Goal: Information Seeking & Learning: Understand process/instructions

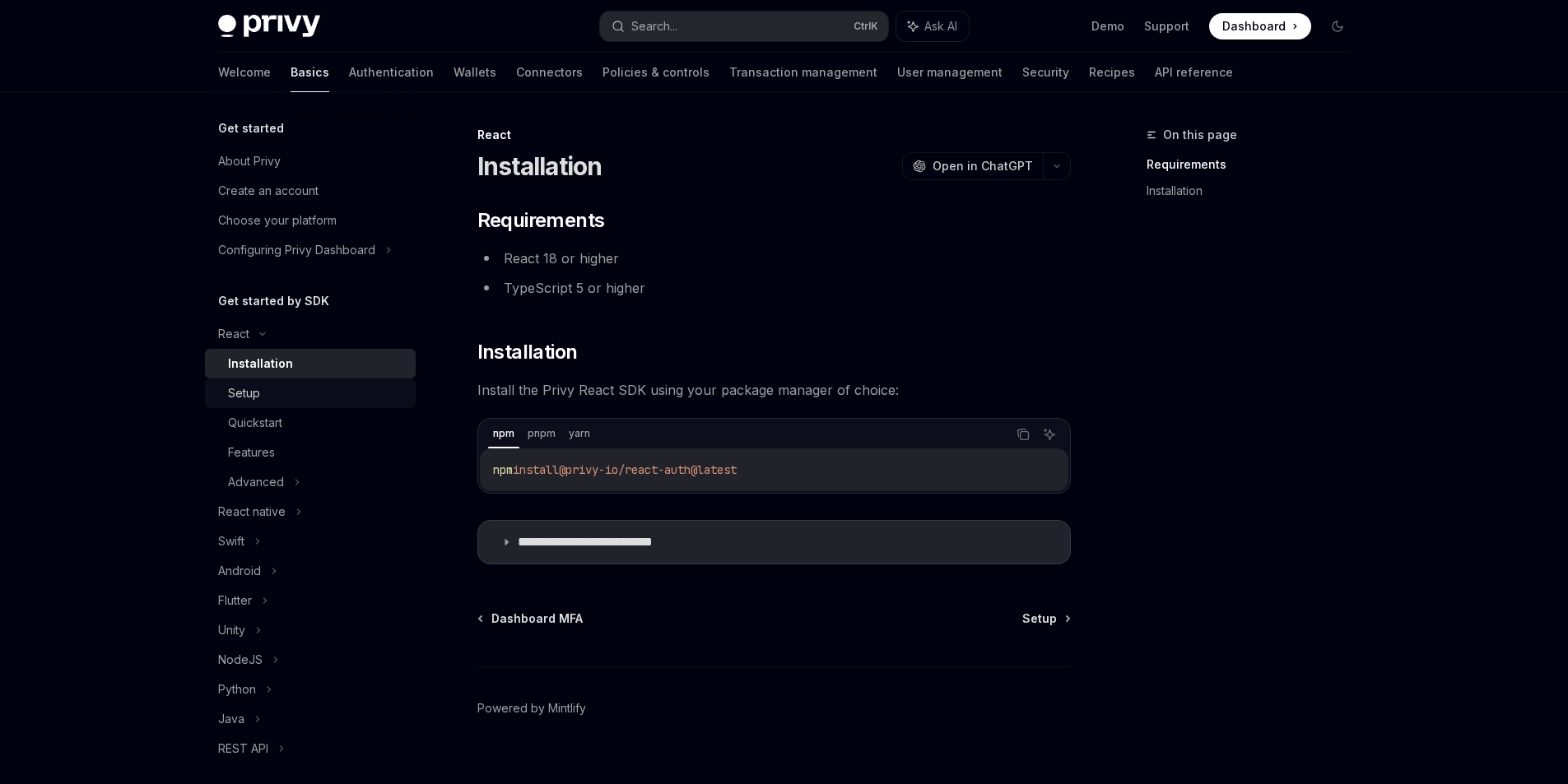
click at [287, 395] on div "Setup" at bounding box center [317, 394] width 178 height 20
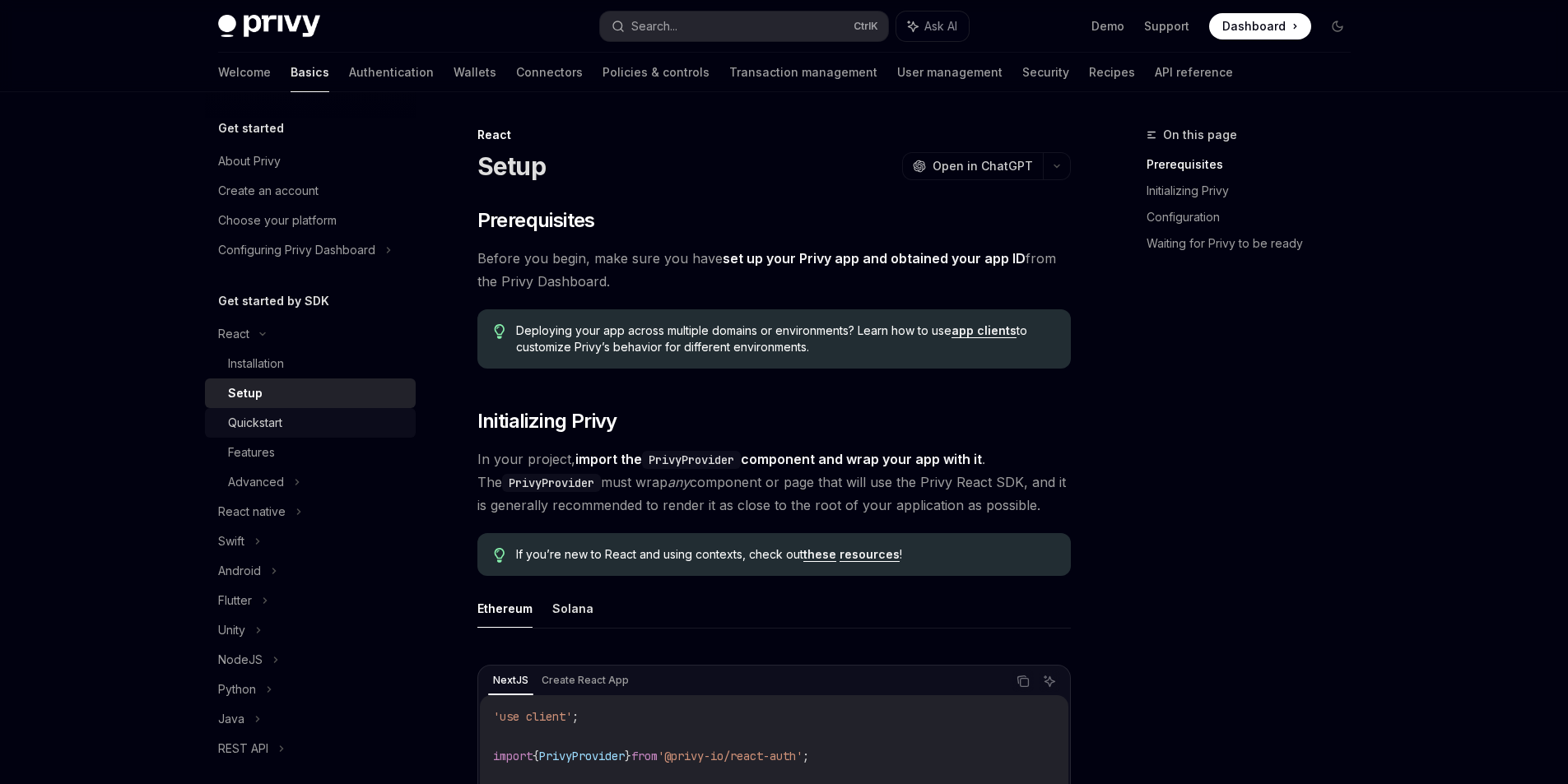
click at [293, 427] on div "Quickstart" at bounding box center [317, 422] width 178 height 20
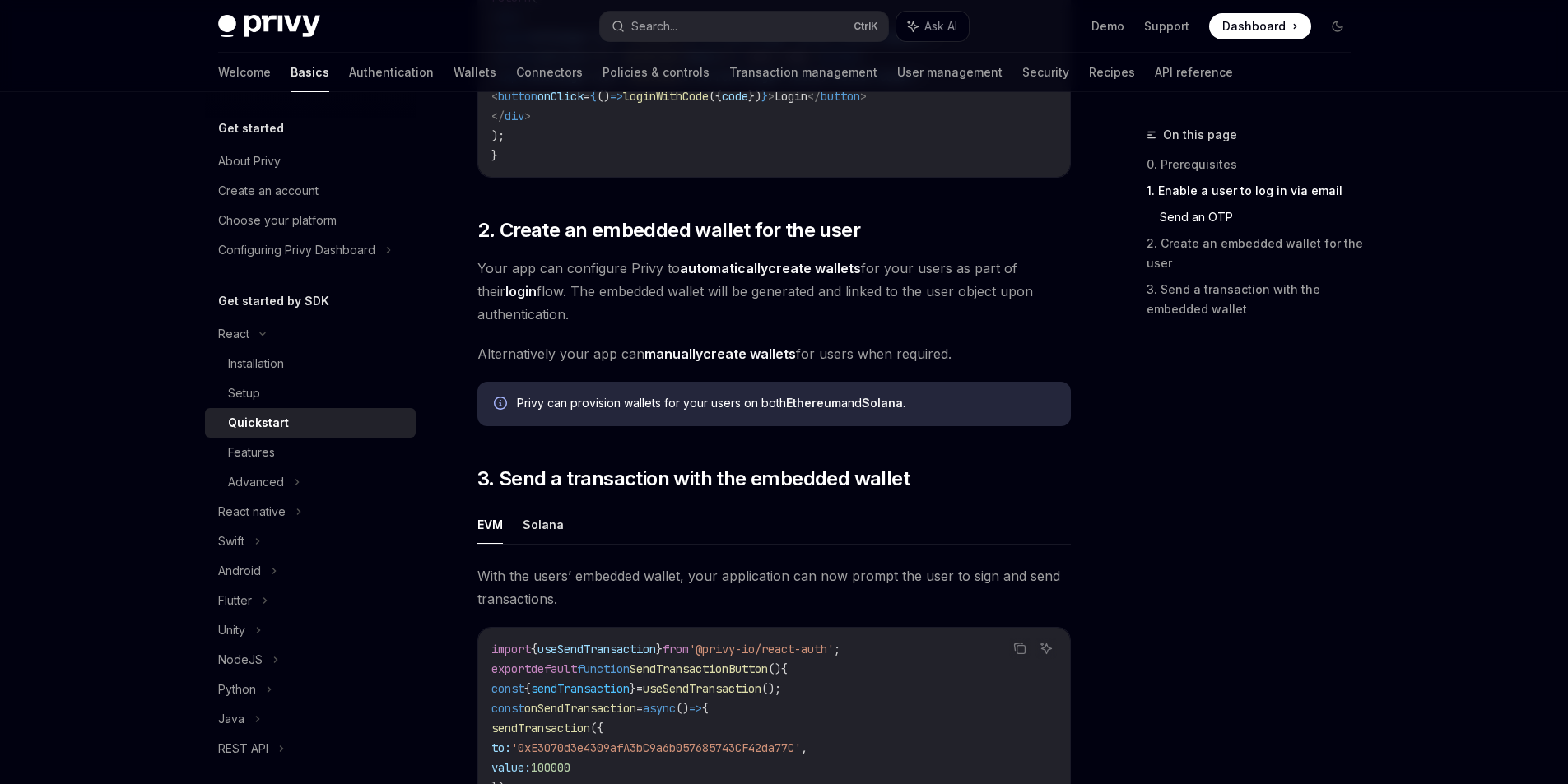
scroll to position [1152, 0]
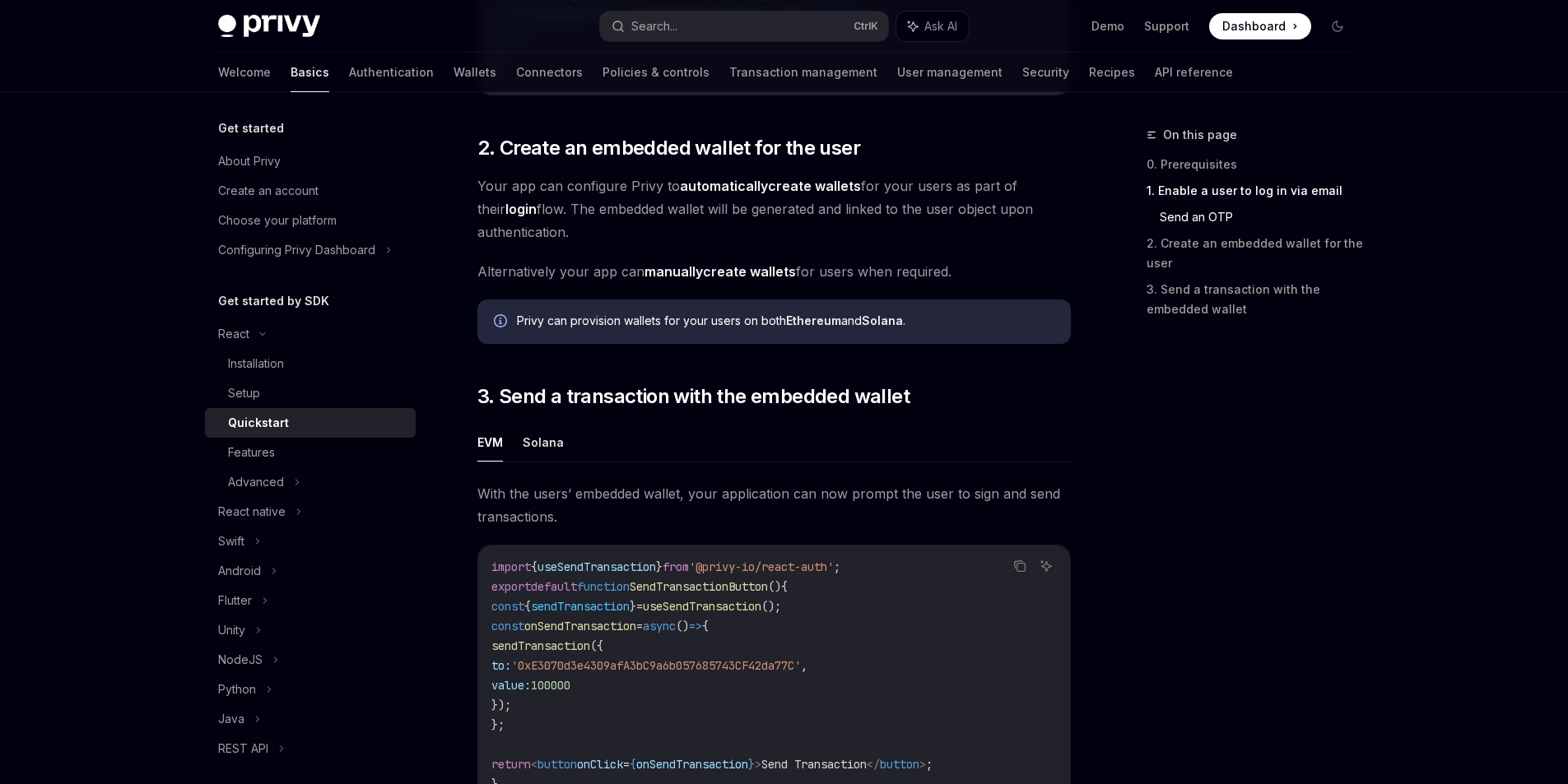
click at [561, 454] on ul "EVM Solana" at bounding box center [774, 442] width 593 height 40
click at [551, 452] on button "Solana" at bounding box center [543, 441] width 41 height 39
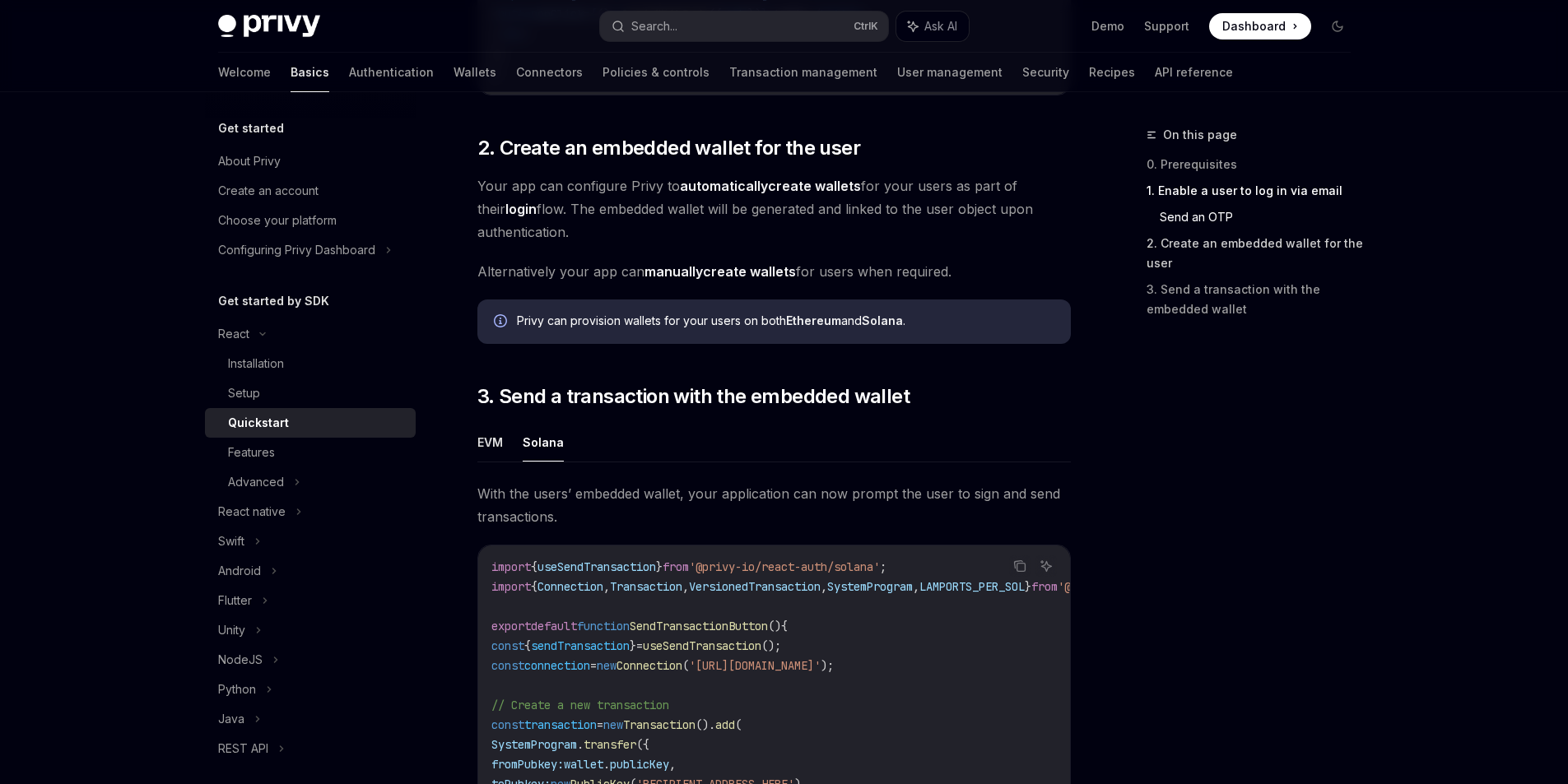
click at [1336, 249] on link "2. Create an embedded wallet for the user" at bounding box center [1256, 254] width 218 height 46
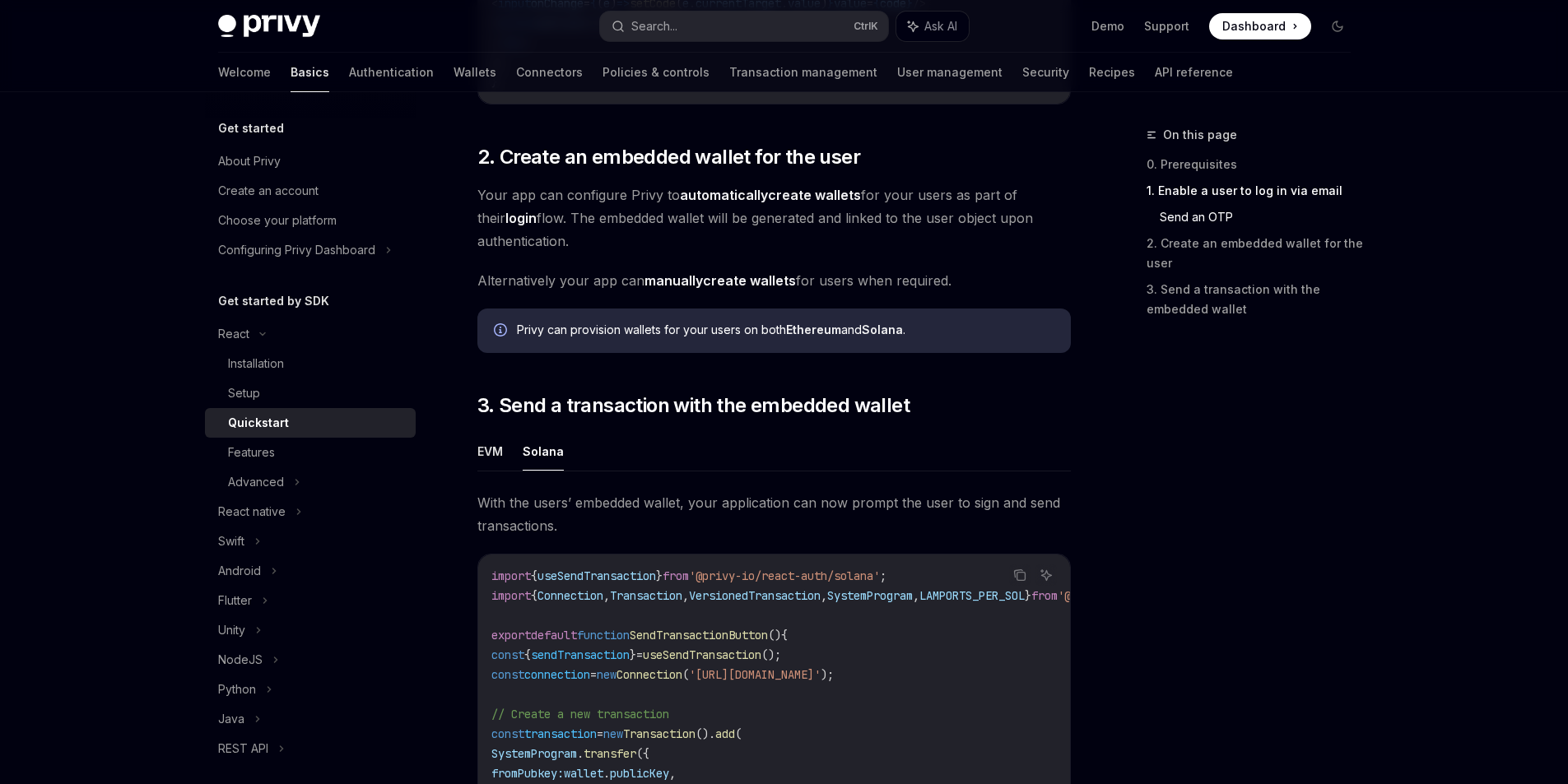
scroll to position [1086, 0]
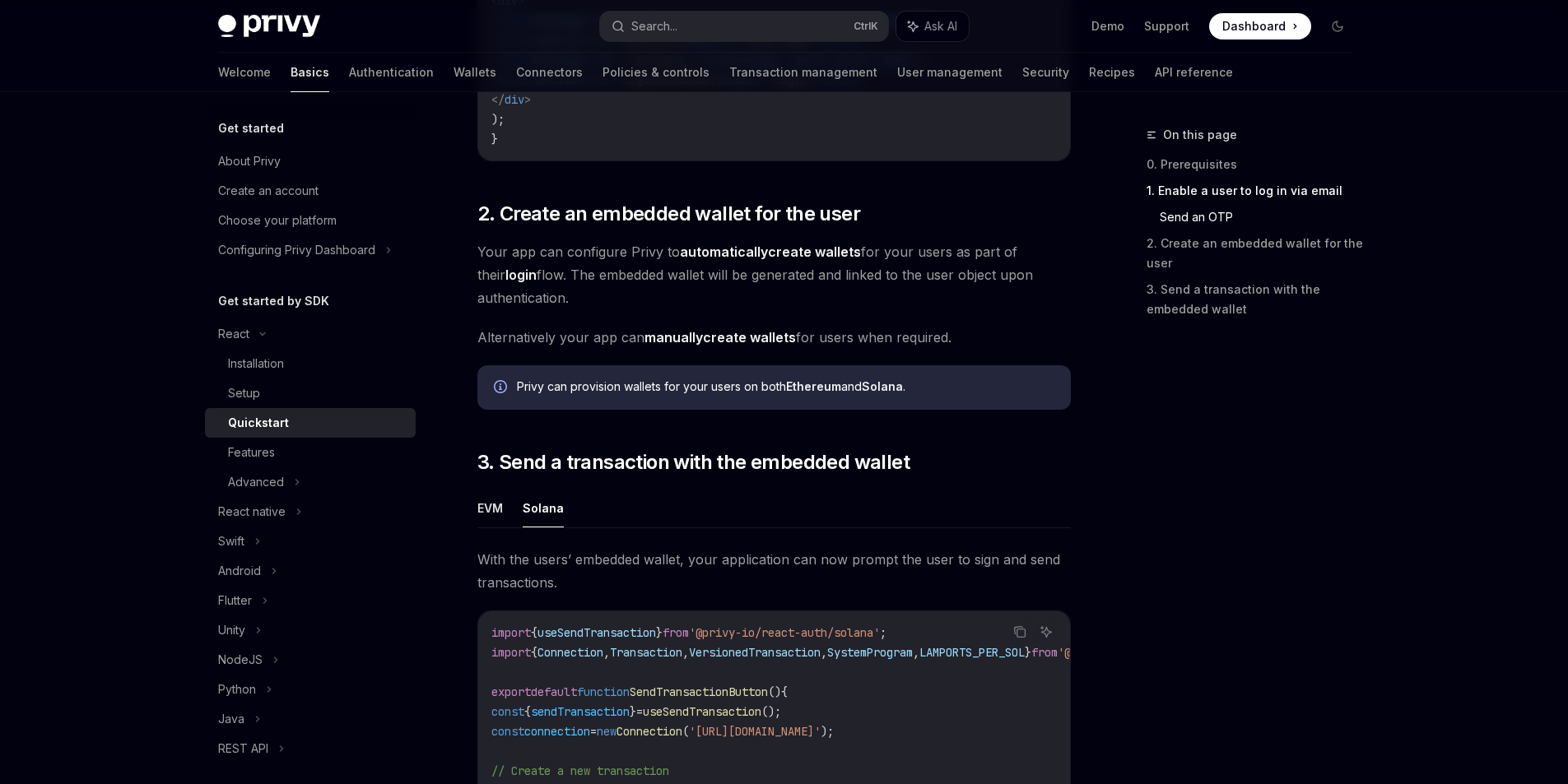
click at [823, 256] on link "automatically create wallets" at bounding box center [770, 252] width 181 height 17
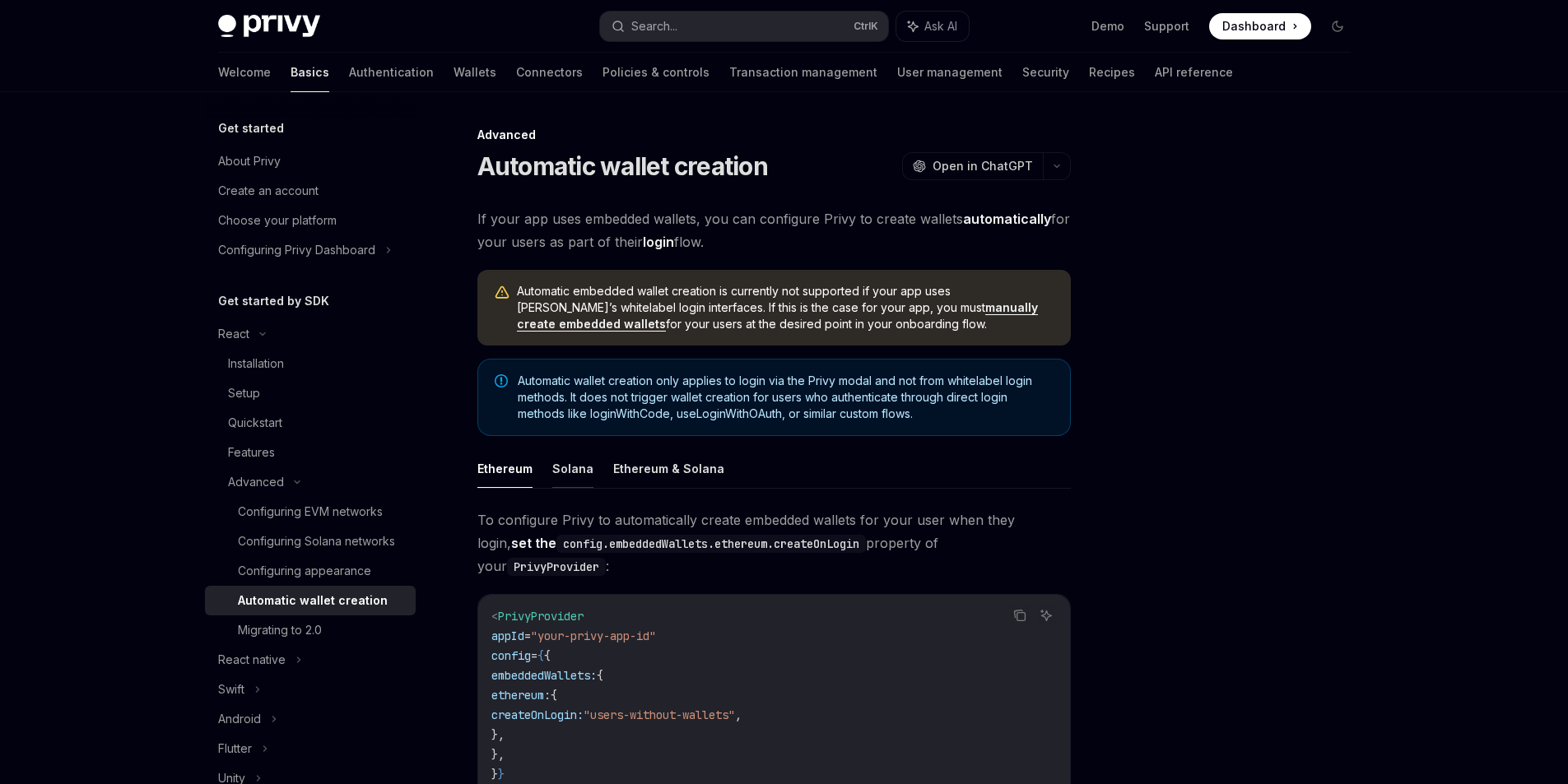
click at [576, 475] on button "Solana" at bounding box center [573, 468] width 41 height 39
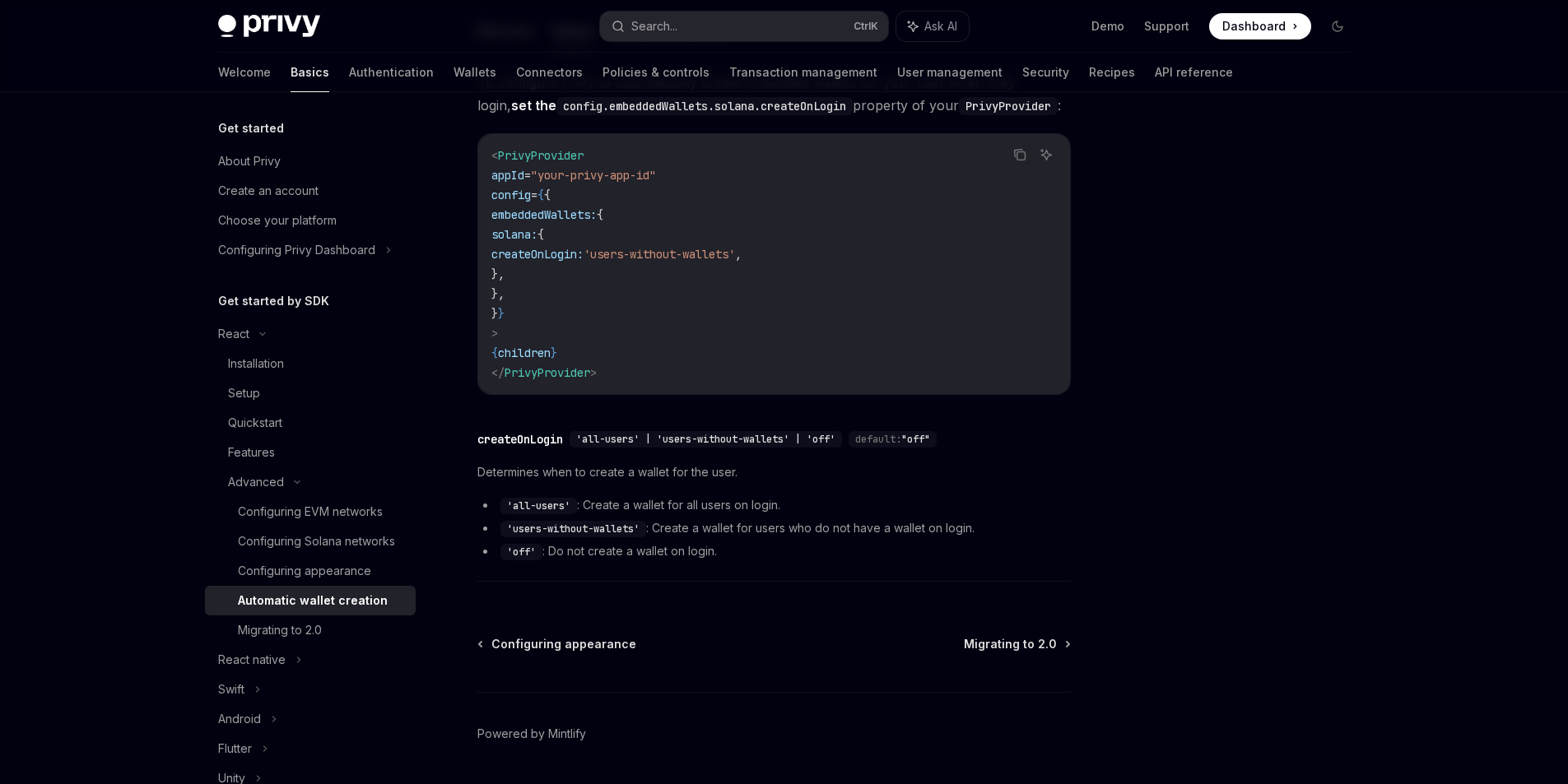
scroll to position [488, 0]
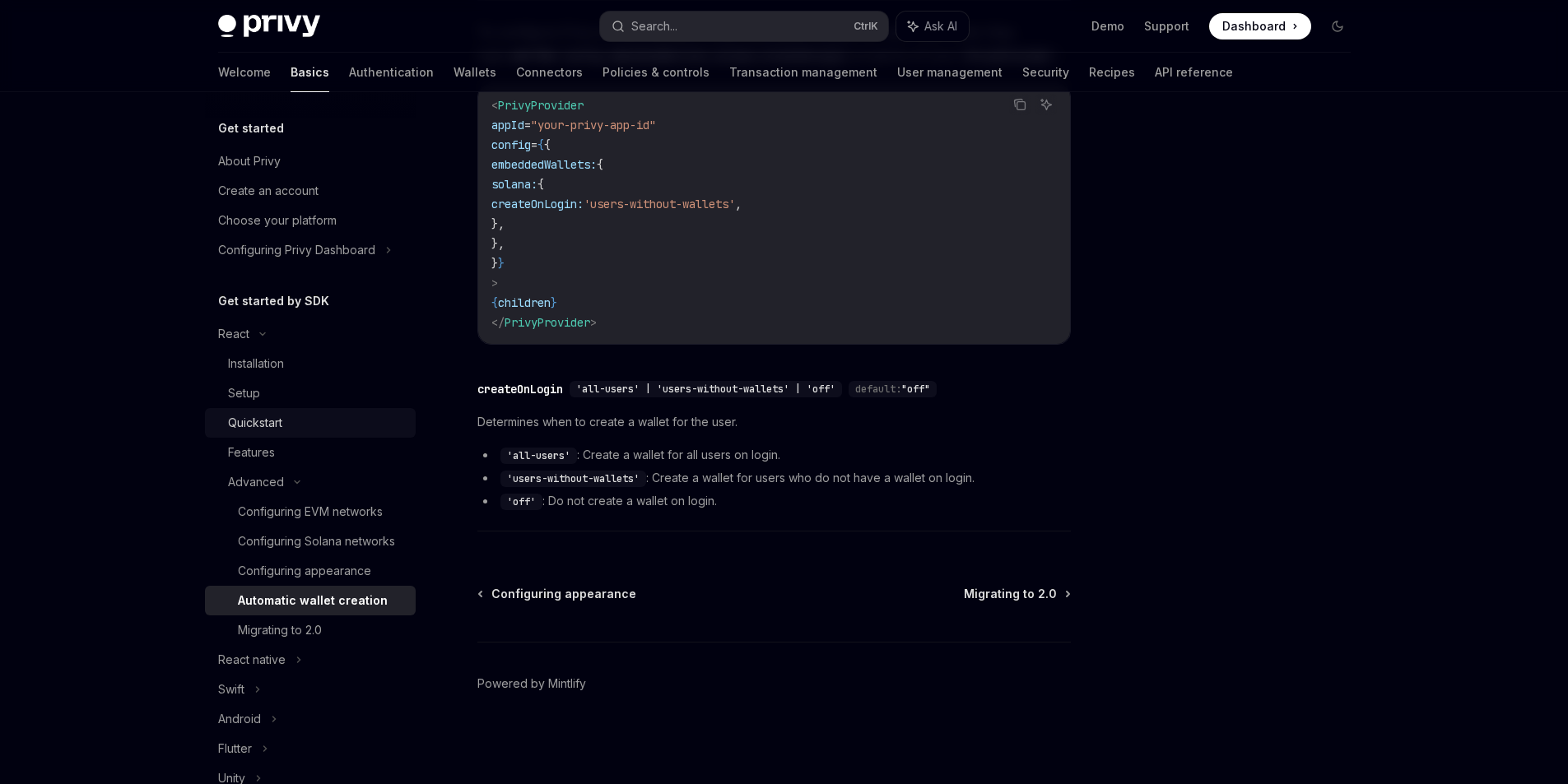
click at [268, 430] on div "Quickstart" at bounding box center [255, 422] width 54 height 20
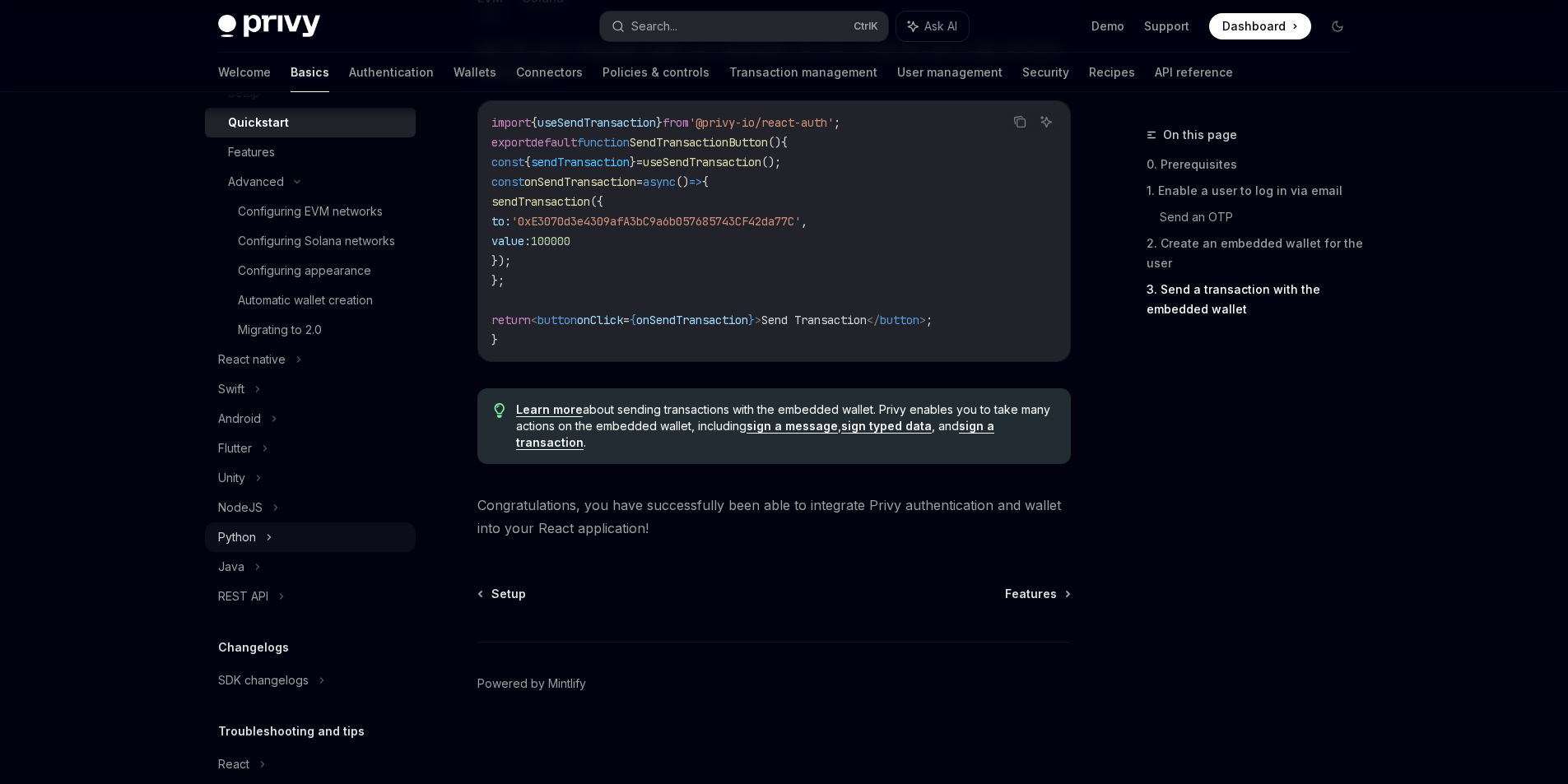
scroll to position [329, 0]
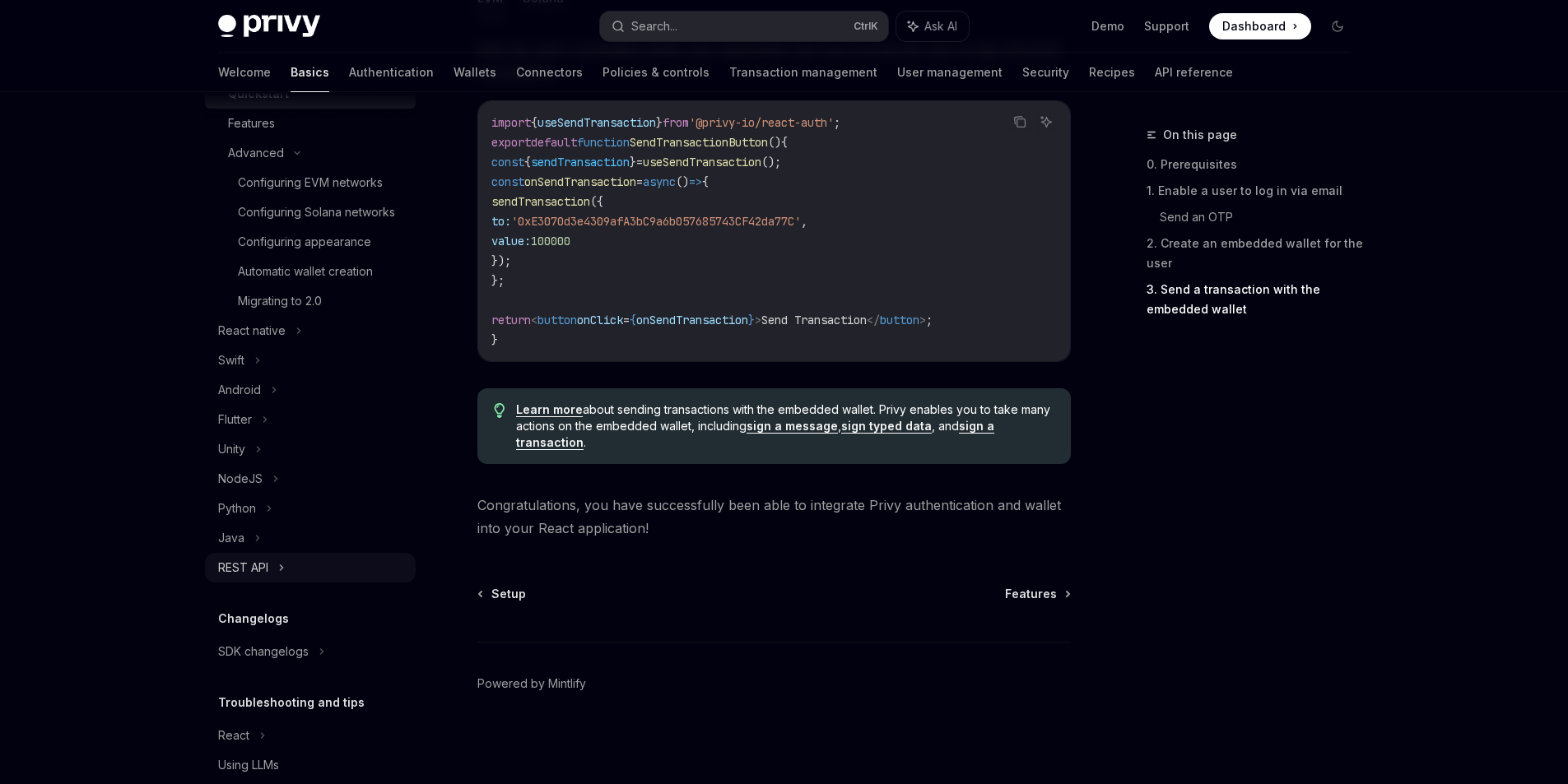
click at [255, 576] on div "REST API" at bounding box center [311, 567] width 211 height 30
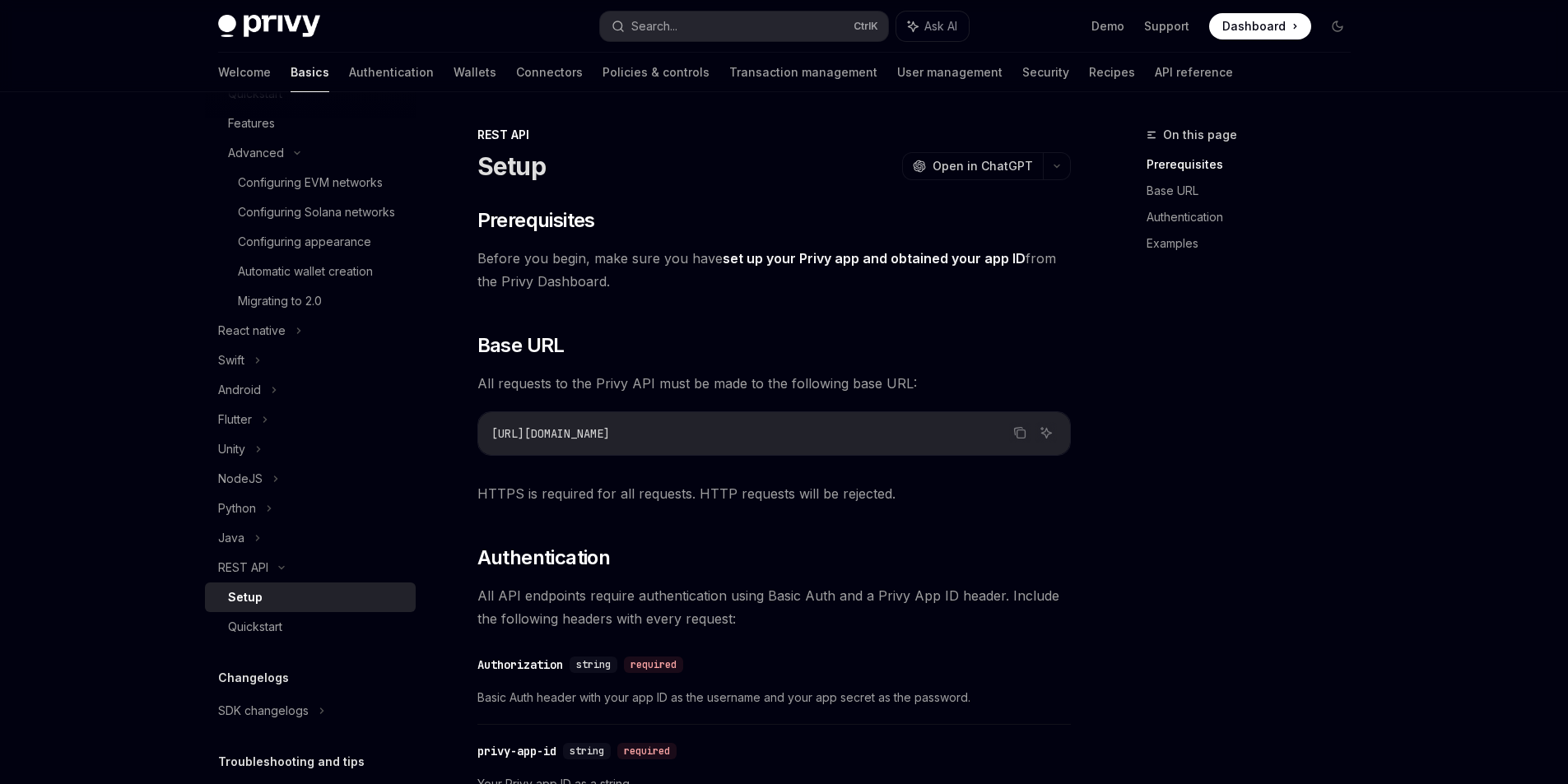
click at [267, 607] on div "Setup" at bounding box center [317, 597] width 178 height 20
click at [269, 637] on div "Quickstart" at bounding box center [255, 627] width 54 height 20
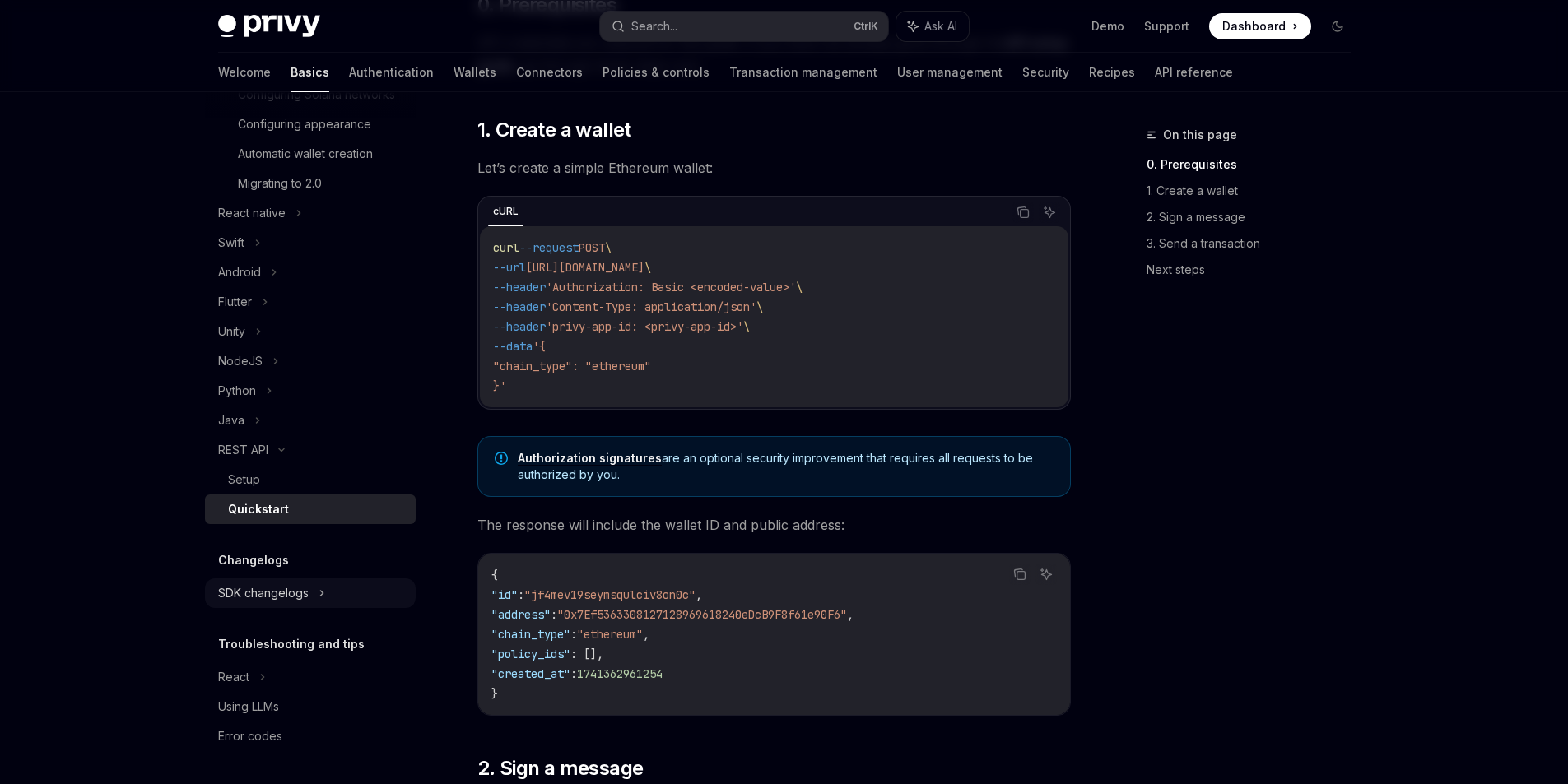
scroll to position [247, 0]
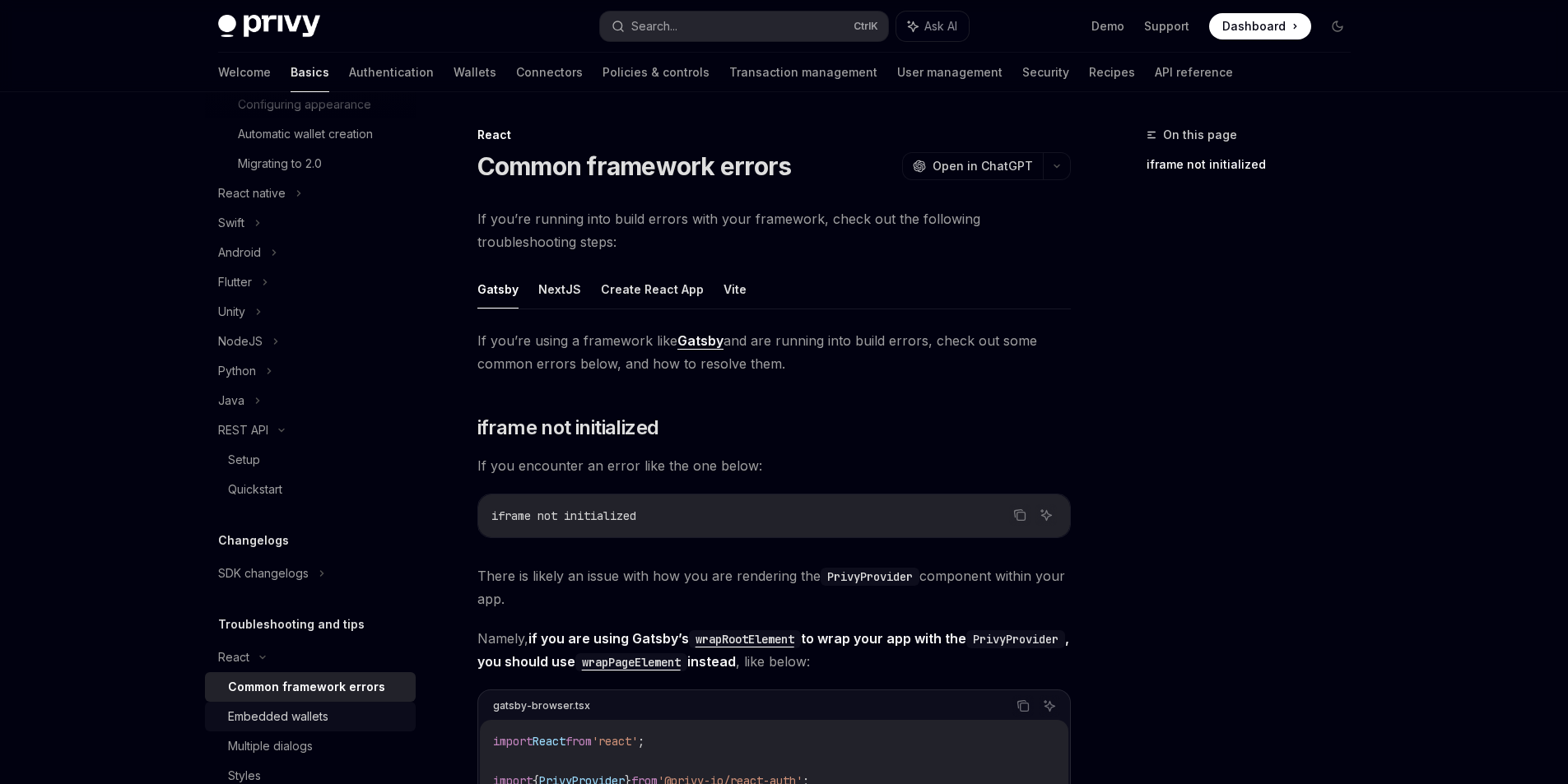
click at [272, 726] on div "Embedded wallets" at bounding box center [278, 716] width 101 height 20
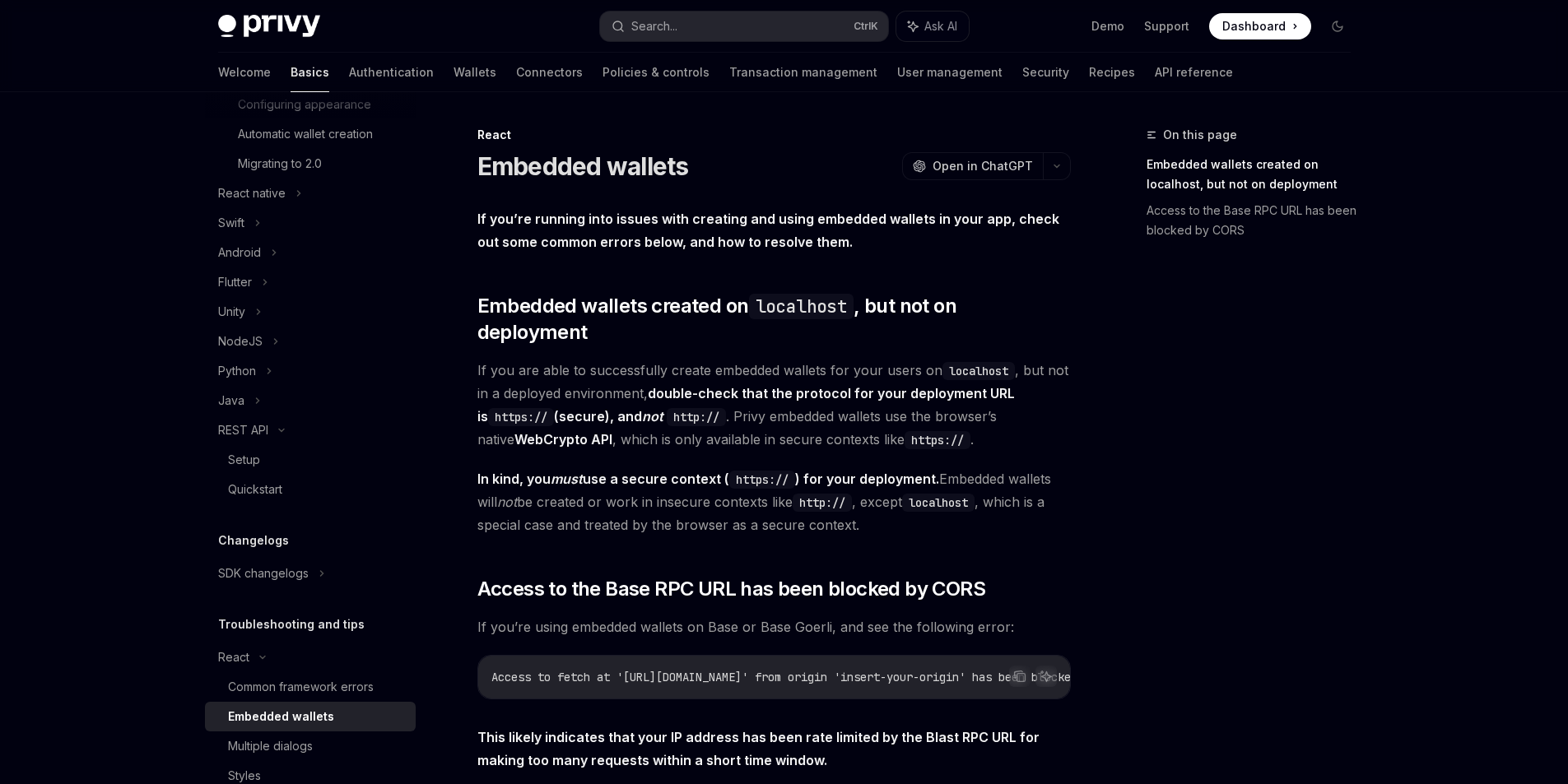
click at [514, 431] on link "WebCrypto API" at bounding box center [563, 439] width 98 height 17
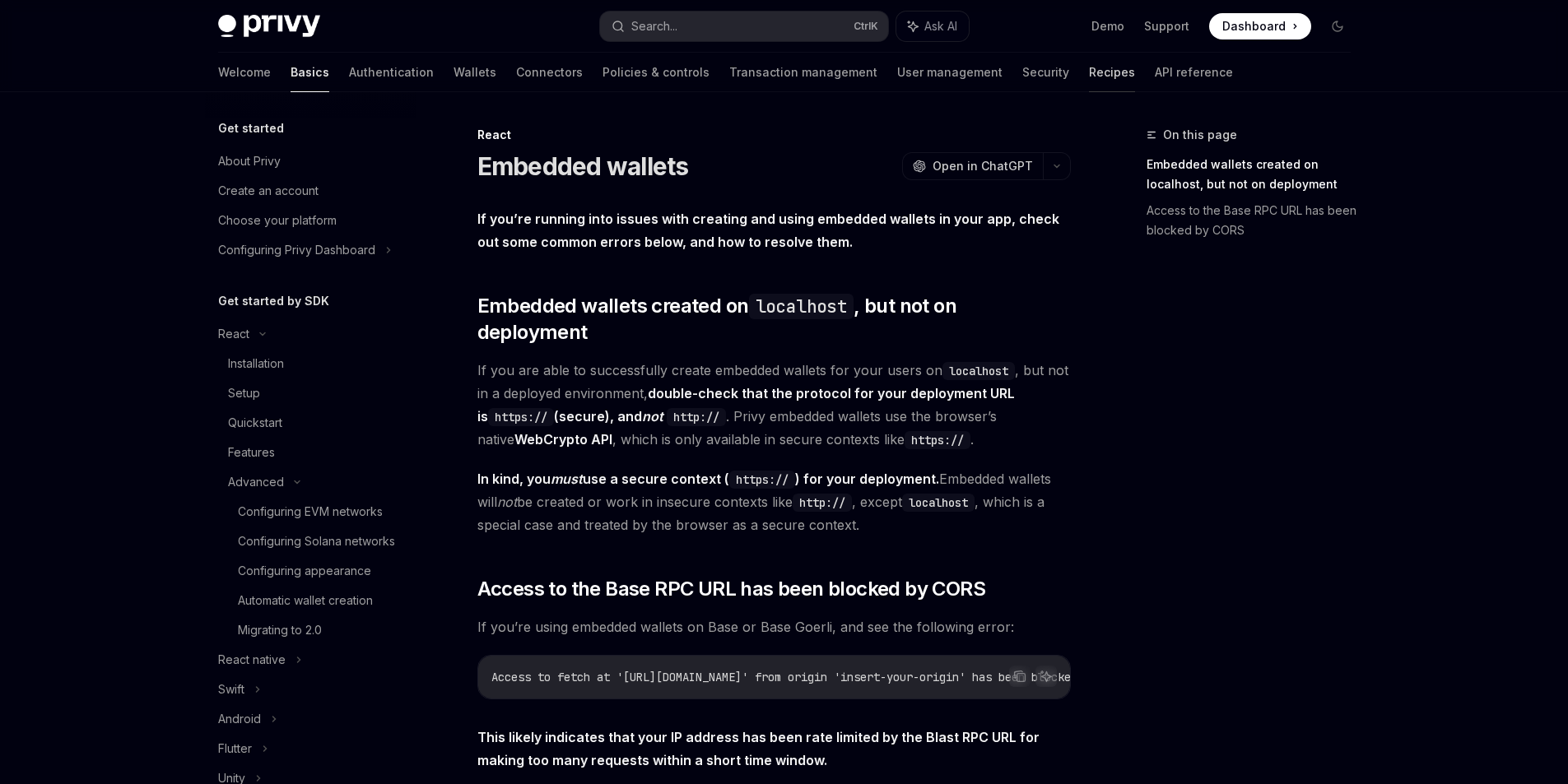
click at [1089, 78] on link "Recipes" at bounding box center [1112, 72] width 46 height 40
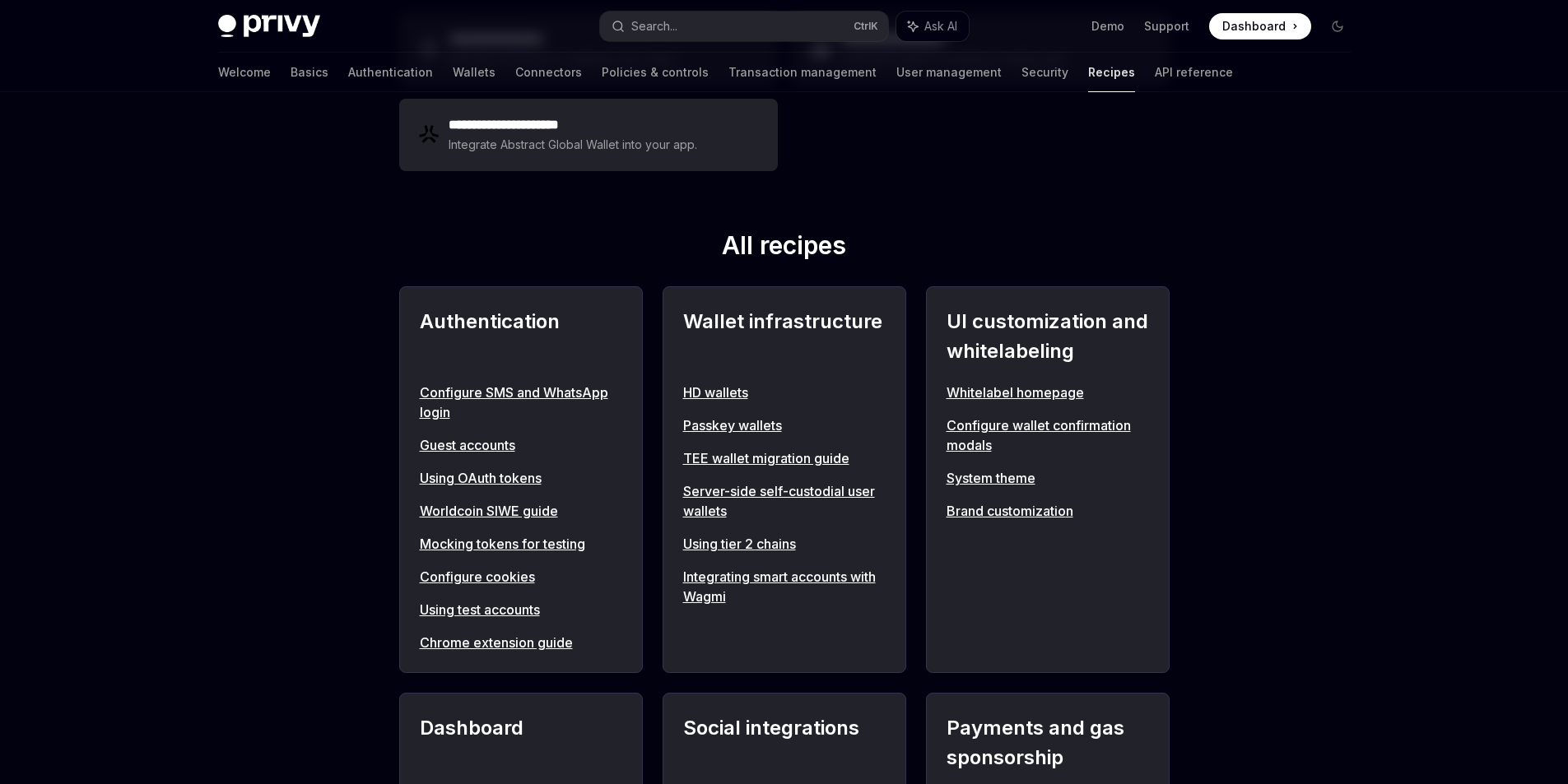
scroll to position [493, 0]
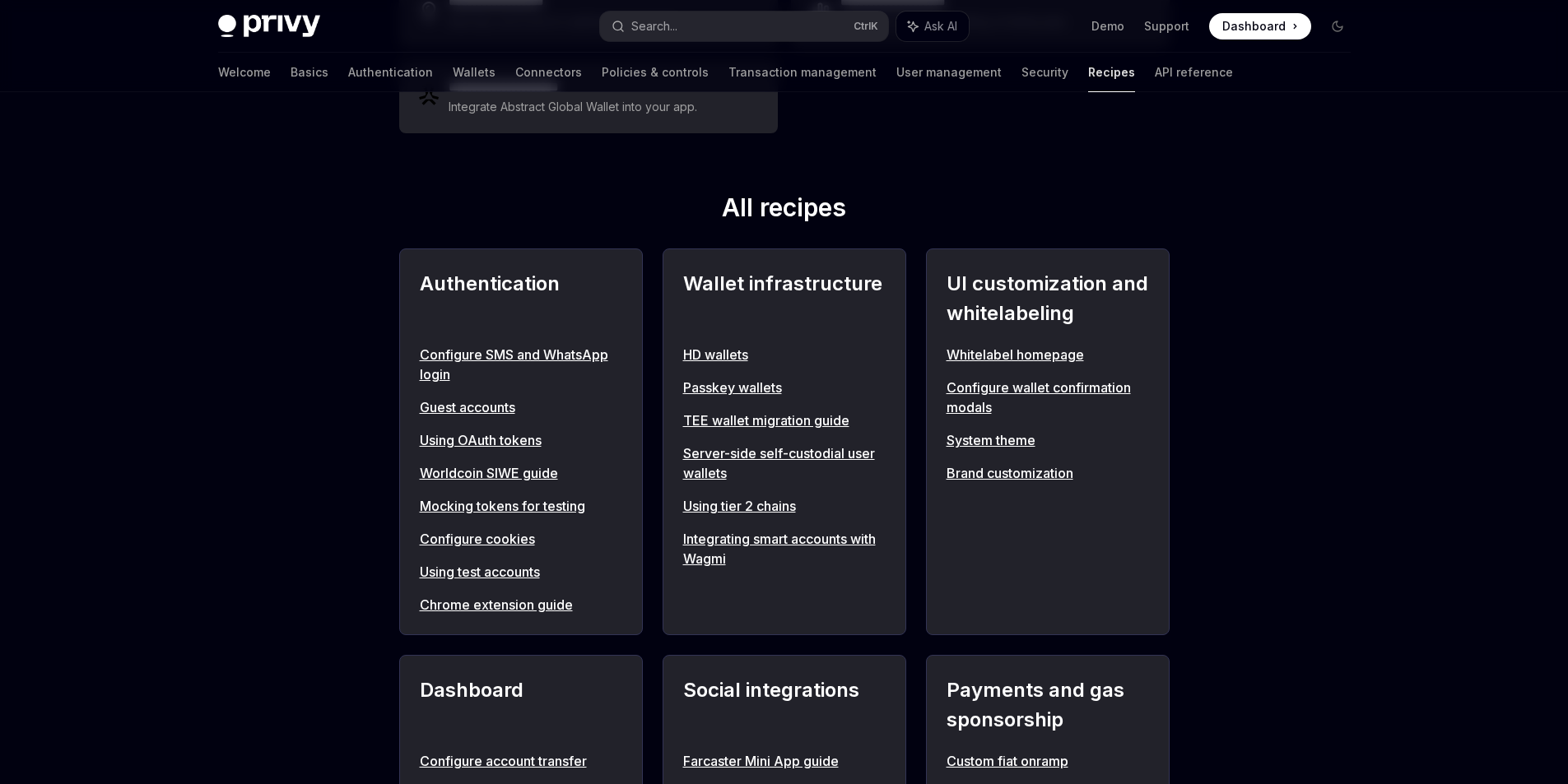
click at [538, 350] on link "Configure SMS and WhatsApp login" at bounding box center [521, 365] width 203 height 40
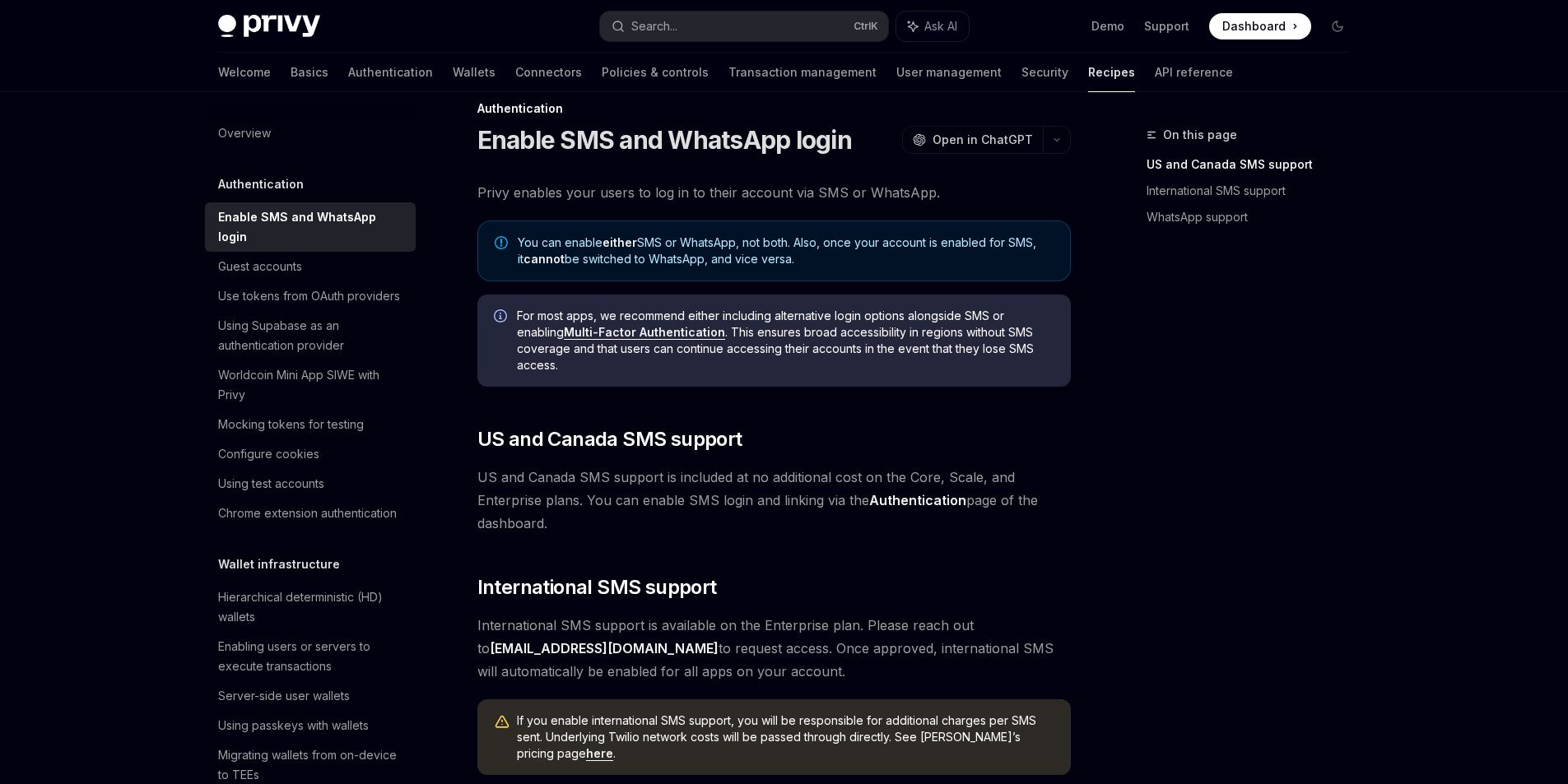
scroll to position [21, 0]
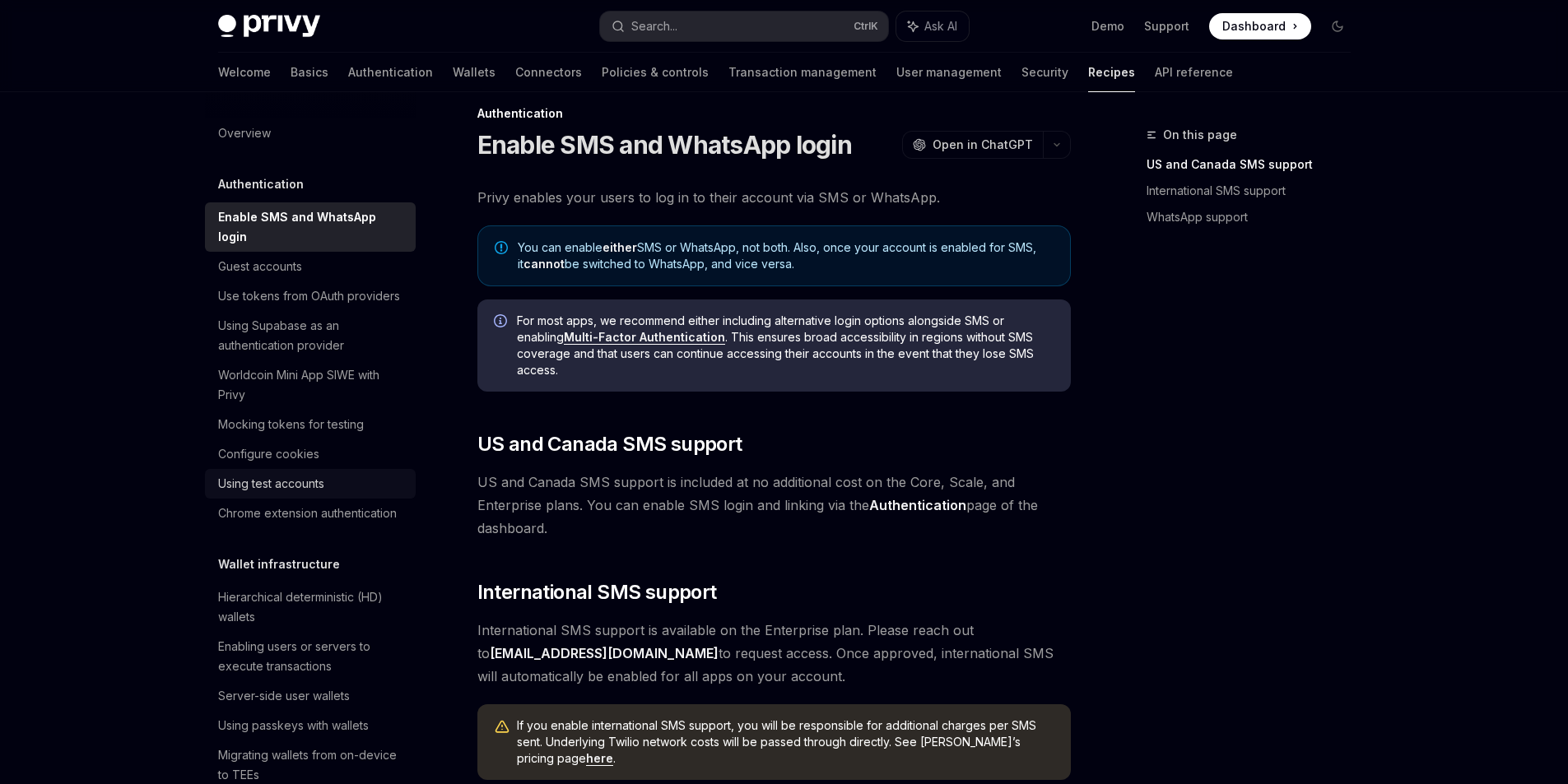
click at [310, 493] on div "Using test accounts" at bounding box center [271, 483] width 106 height 20
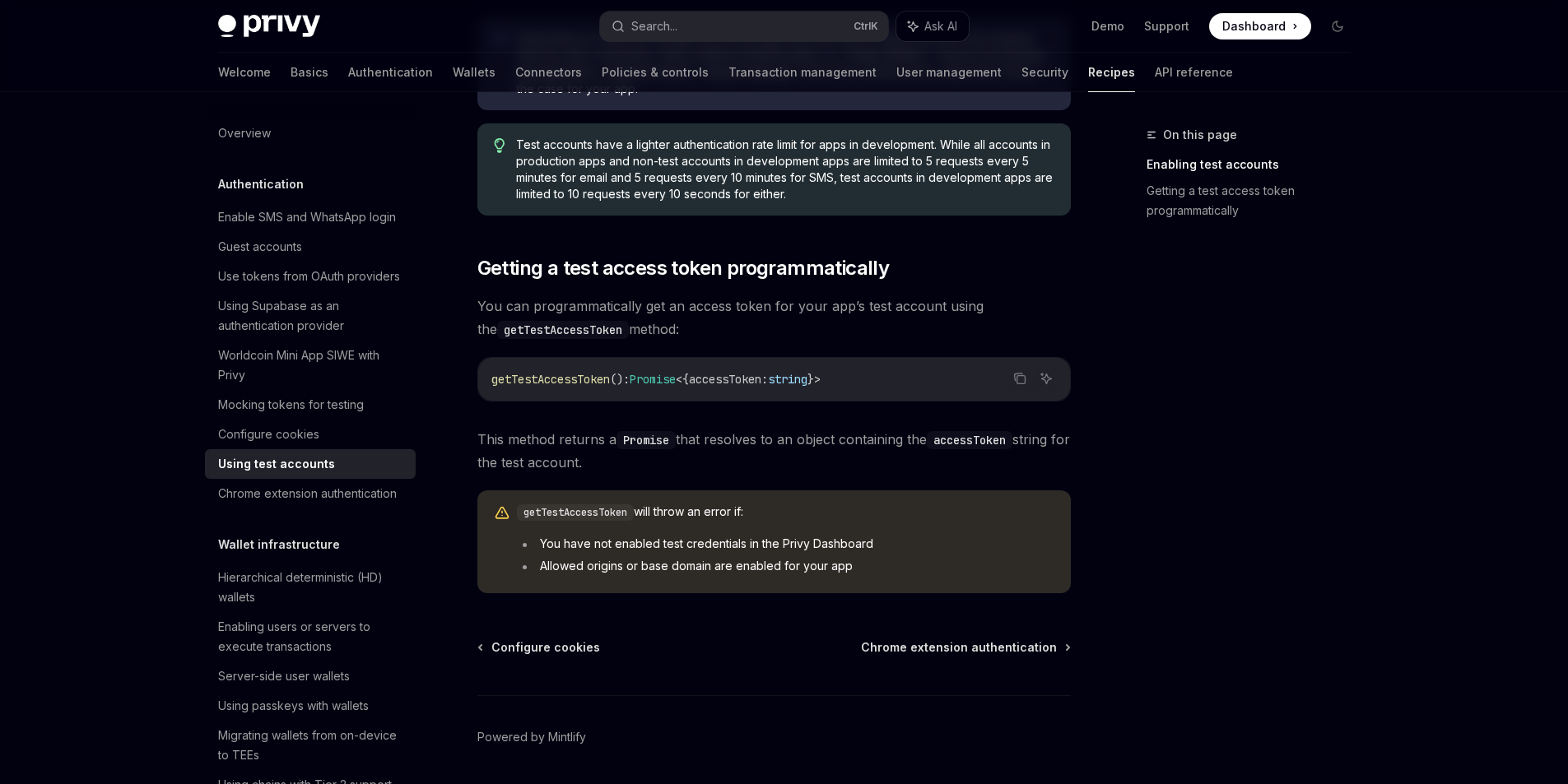
scroll to position [852, 0]
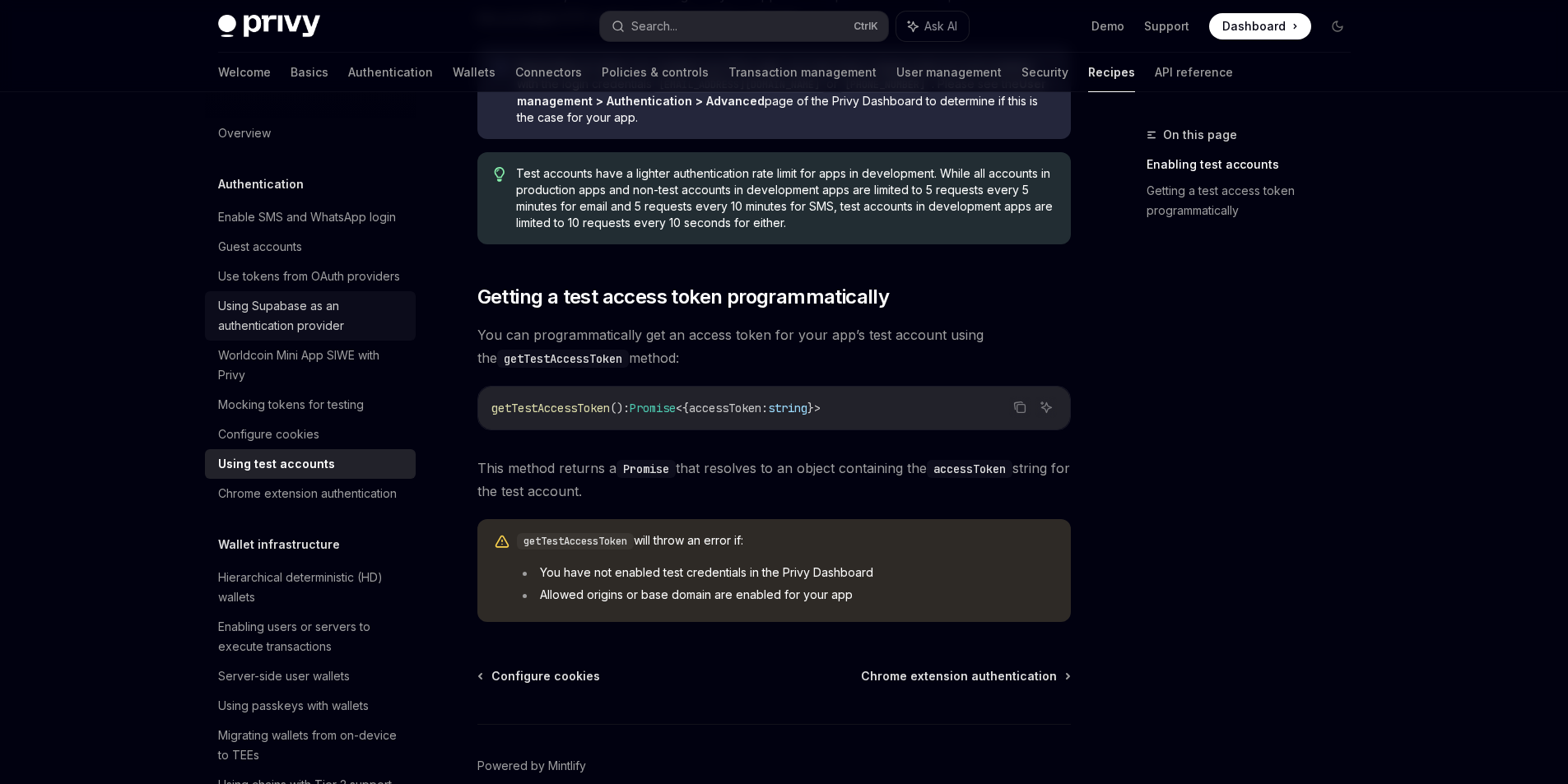
click at [262, 336] on div "Using Supabase as an authentication provider" at bounding box center [312, 316] width 188 height 40
type textarea "*"
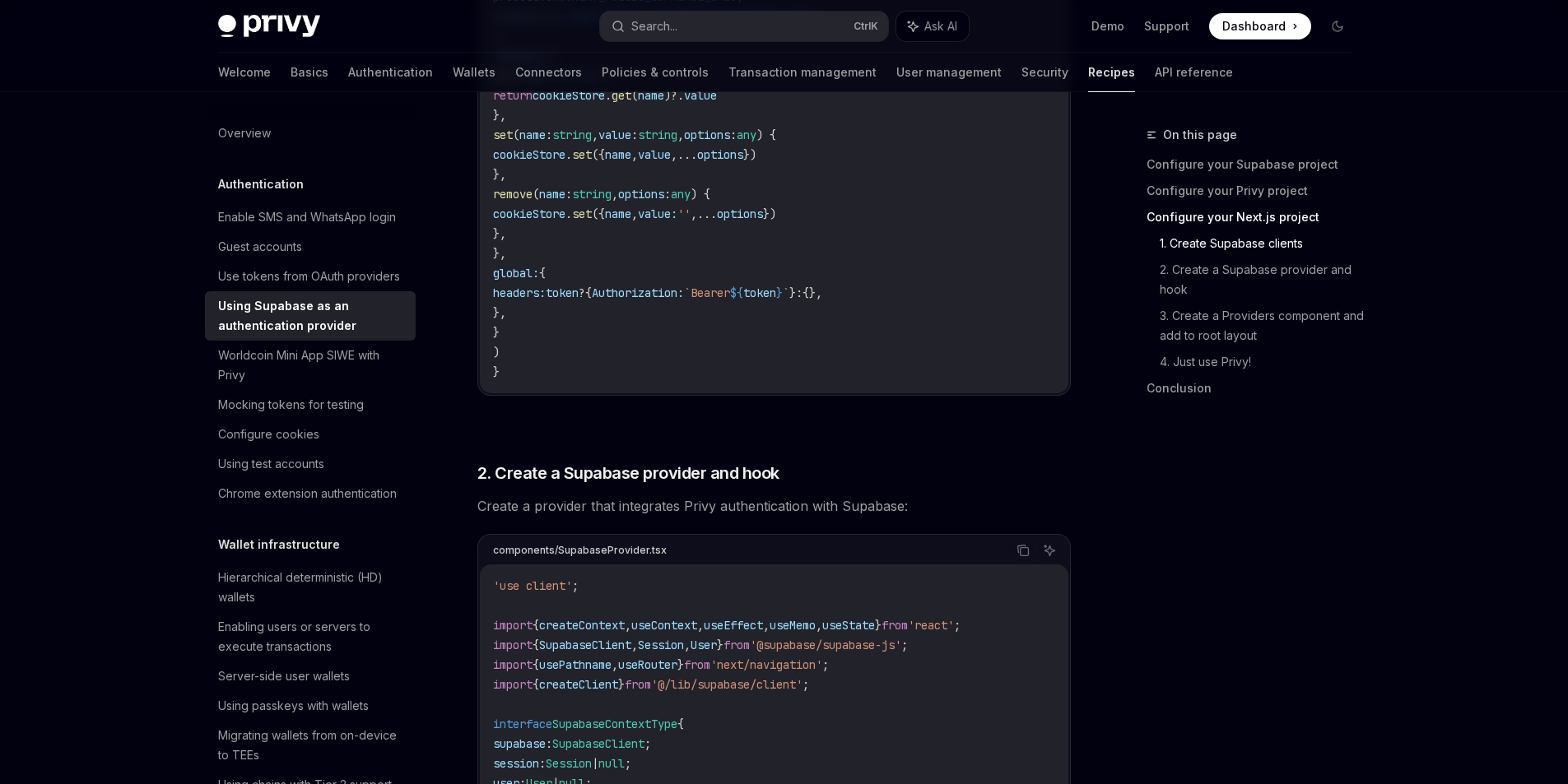
scroll to position [1234, 0]
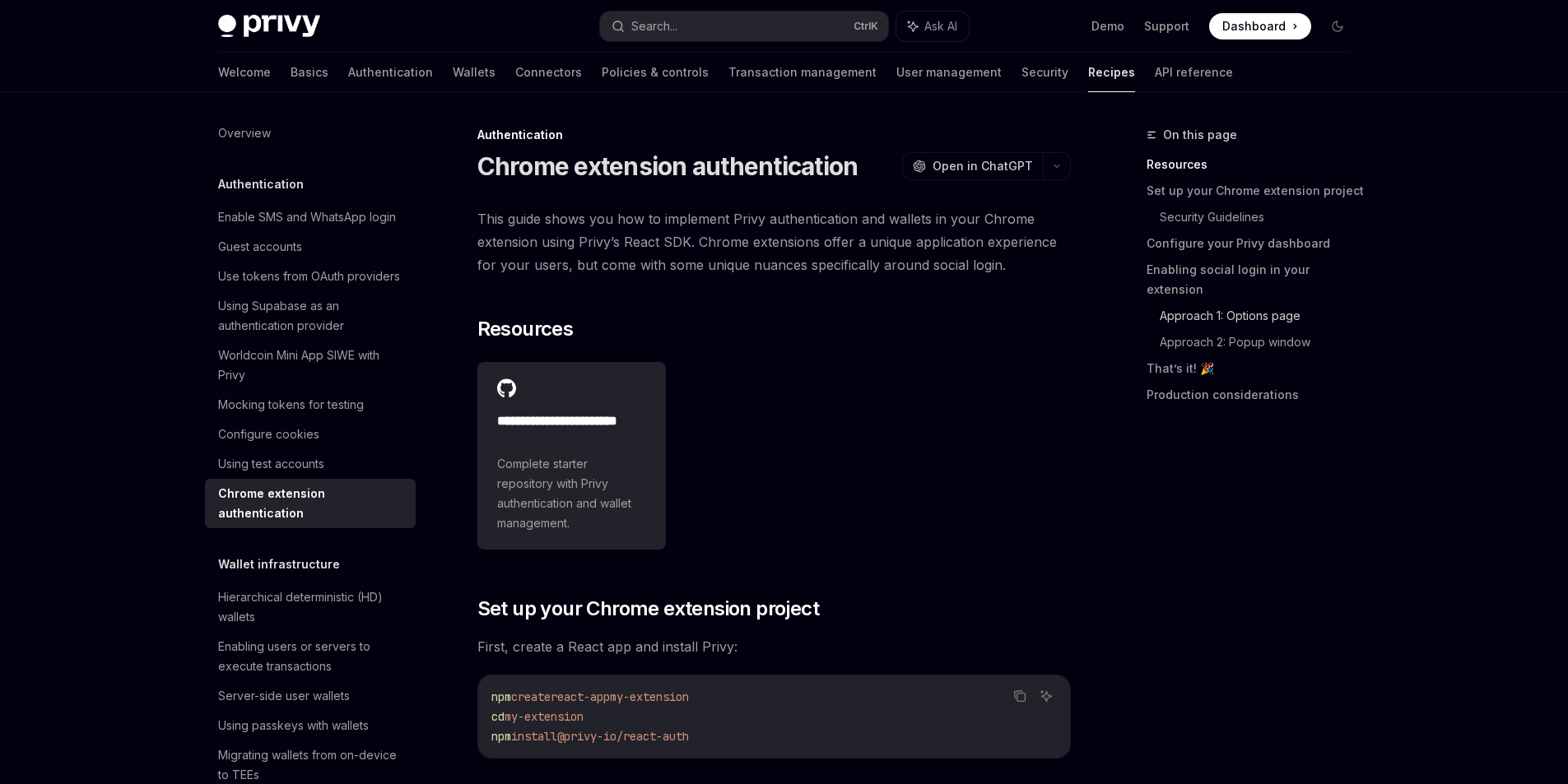
click at [1261, 303] on link "Approach 1: Options page" at bounding box center [1262, 316] width 204 height 26
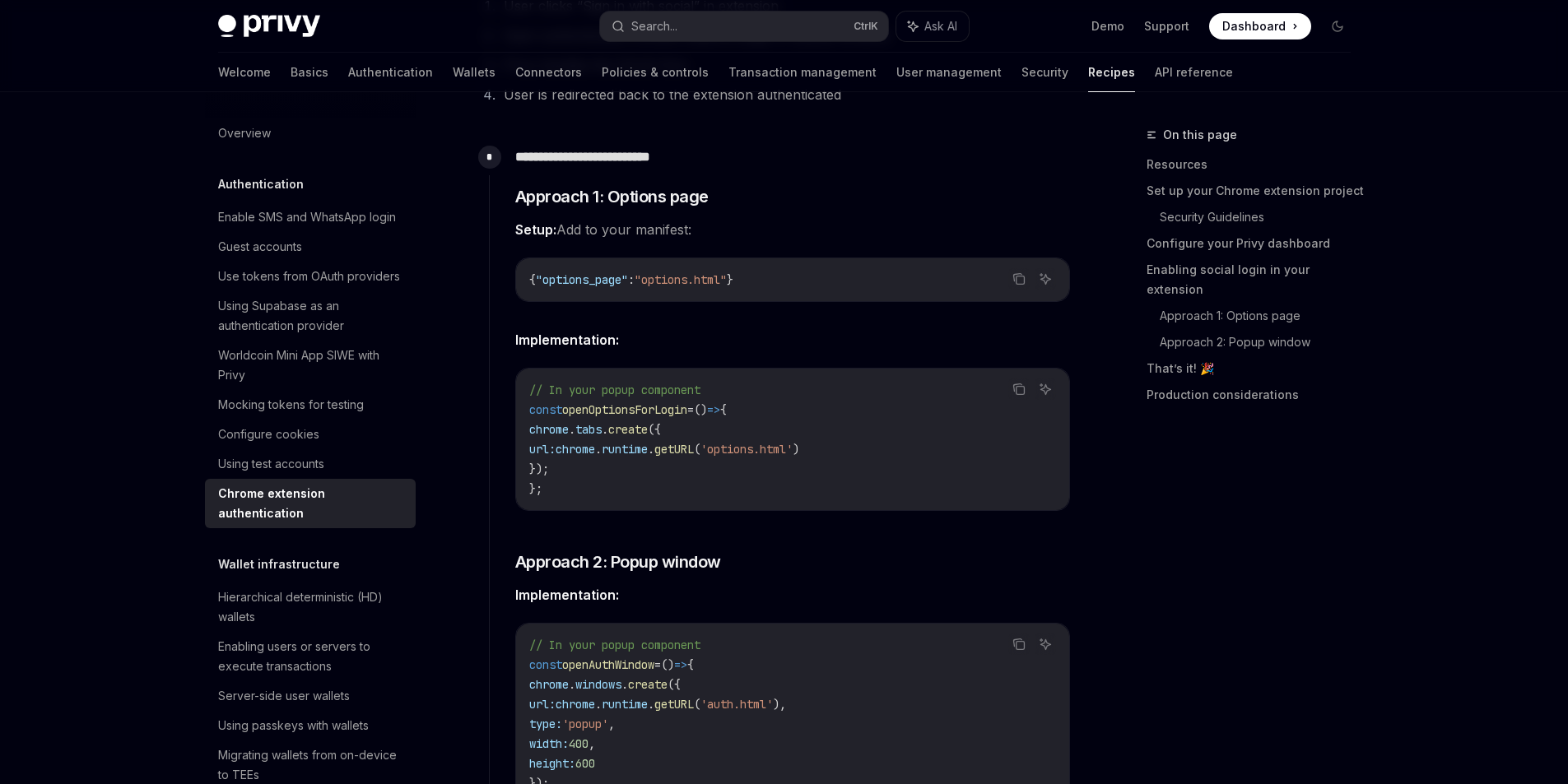
scroll to position [2293, 0]
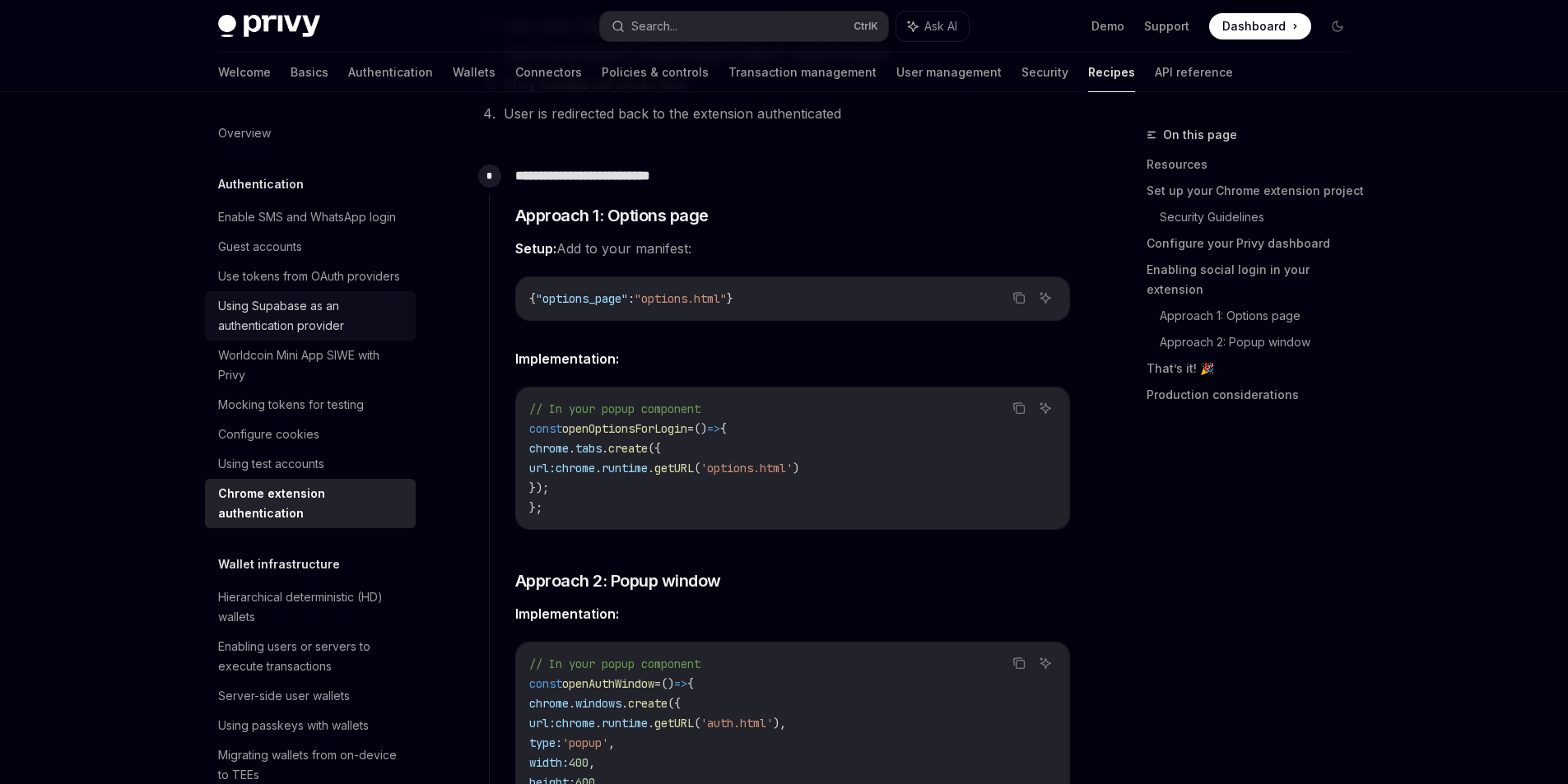
click at [296, 336] on div "Using Supabase as an authentication provider" at bounding box center [312, 316] width 188 height 40
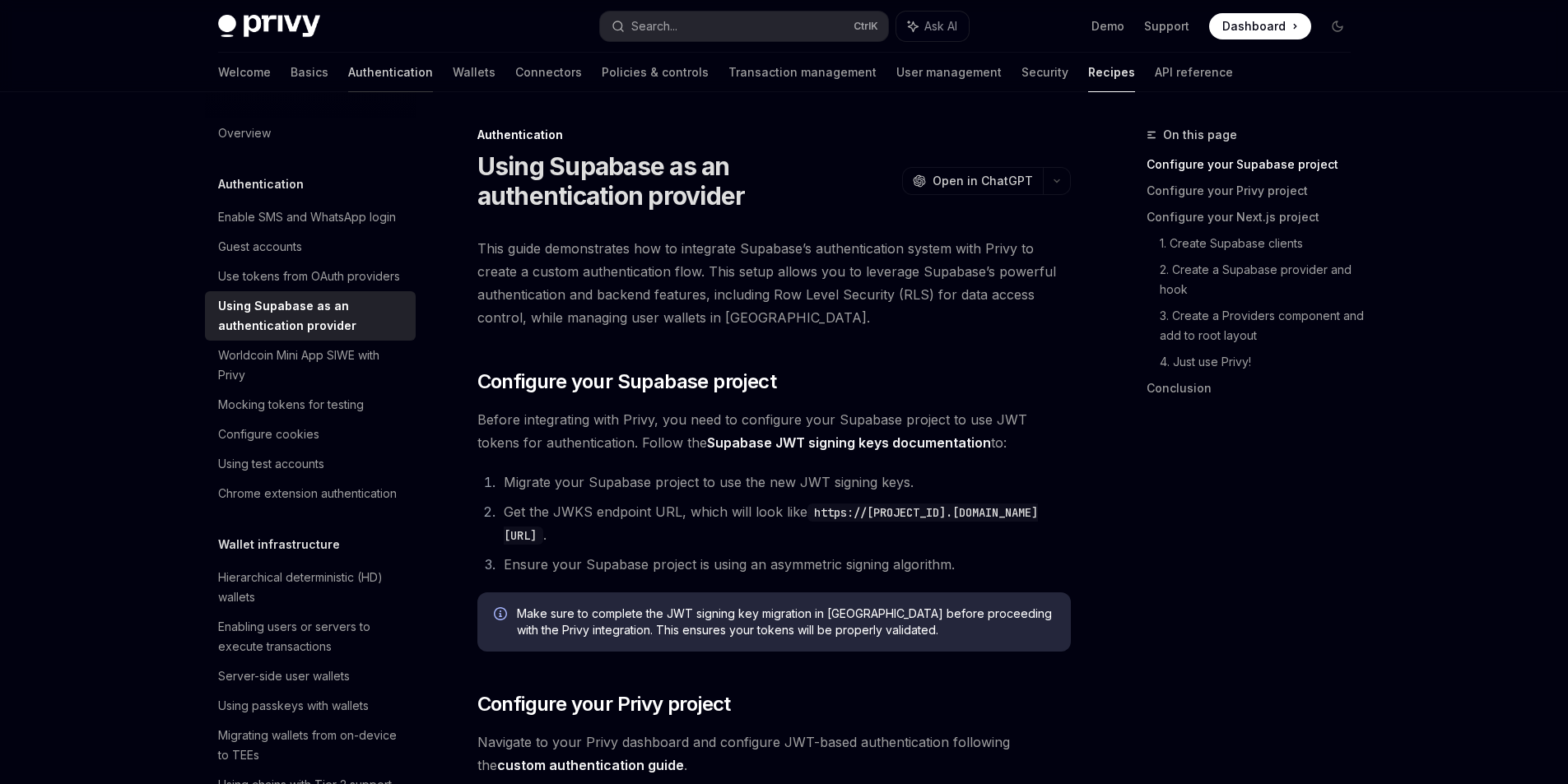
click at [349, 67] on link "Authentication" at bounding box center [391, 72] width 85 height 40
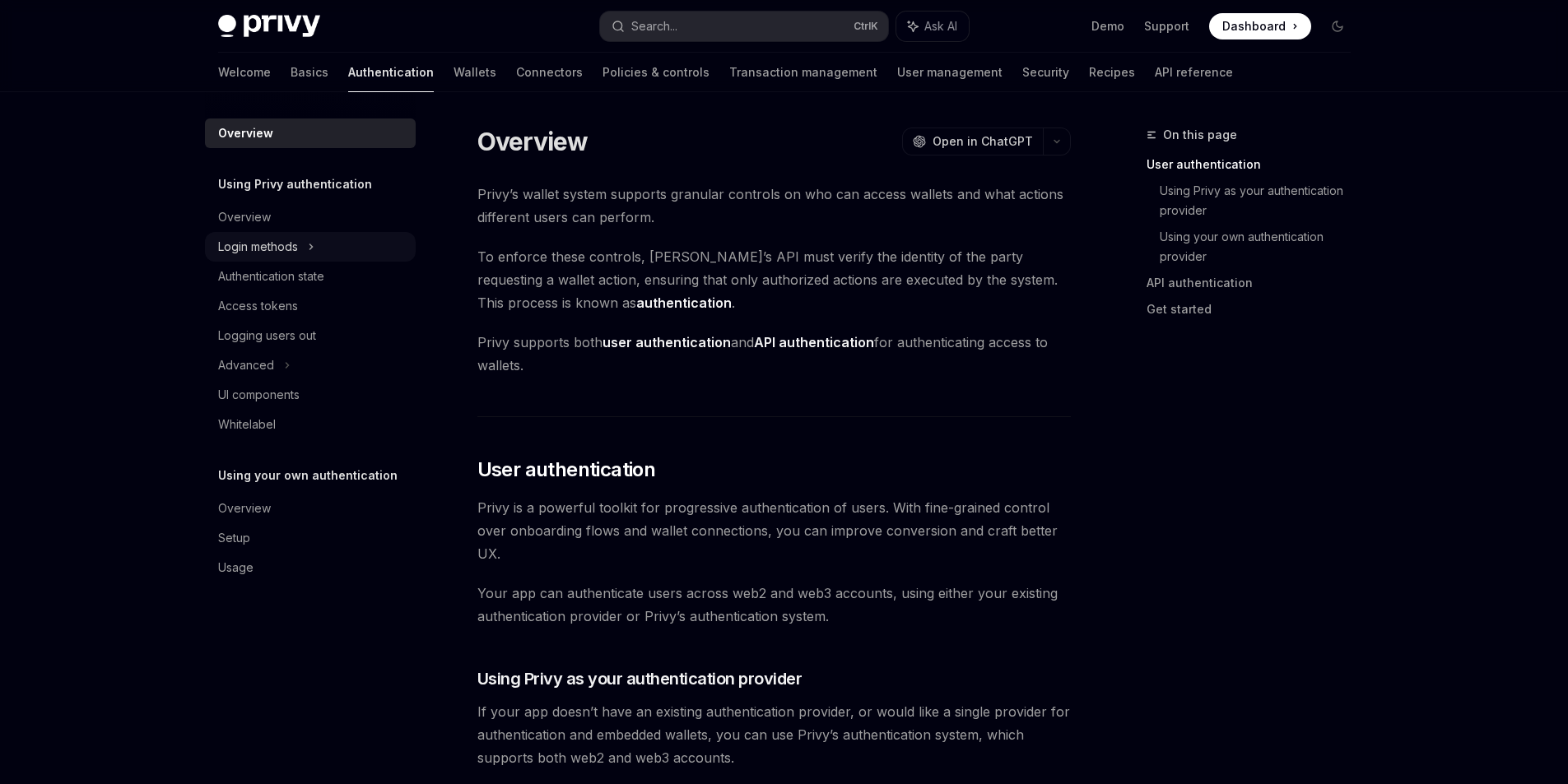
click at [278, 243] on div "Login methods" at bounding box center [258, 247] width 80 height 20
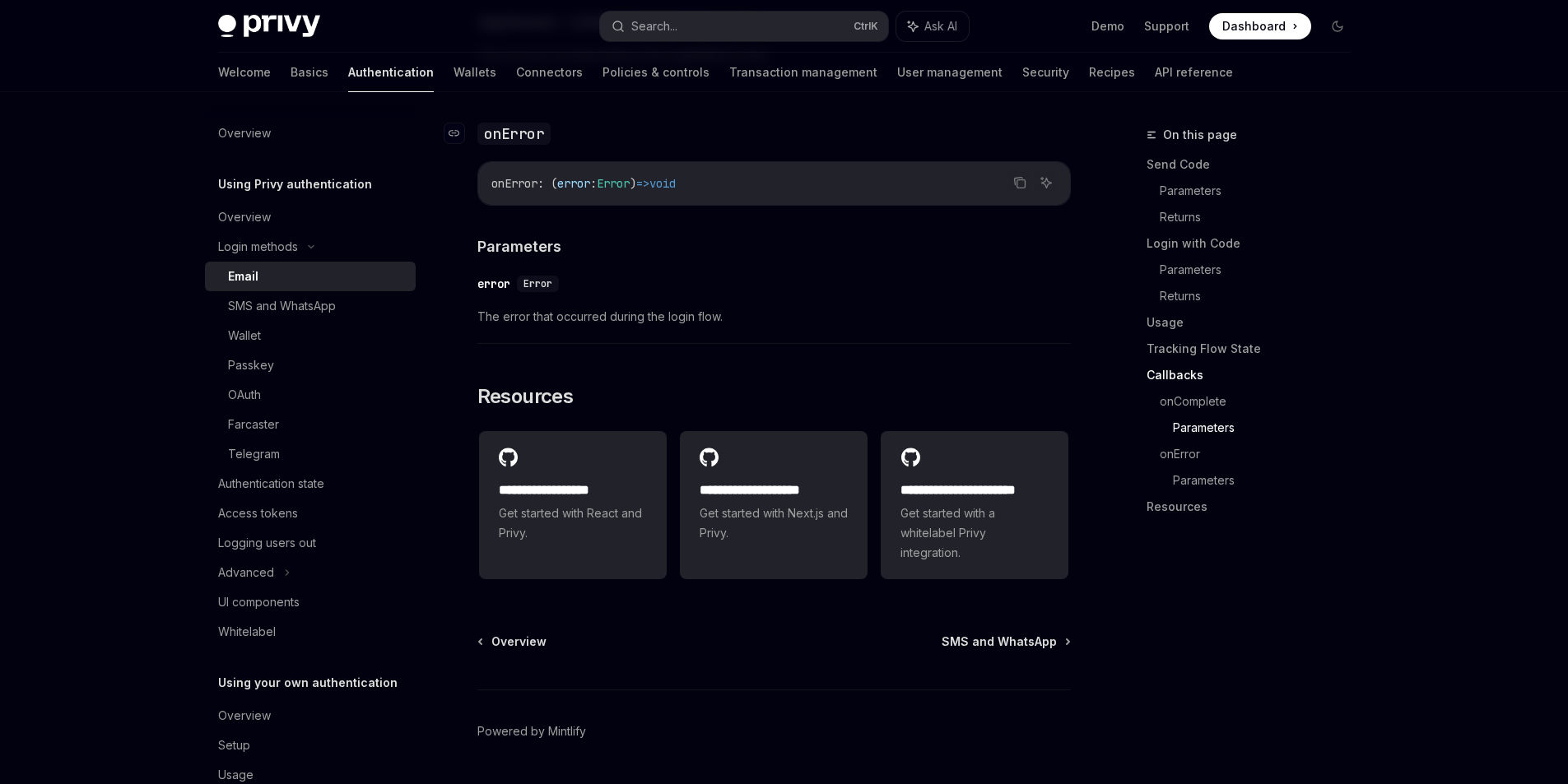
scroll to position [3208, 0]
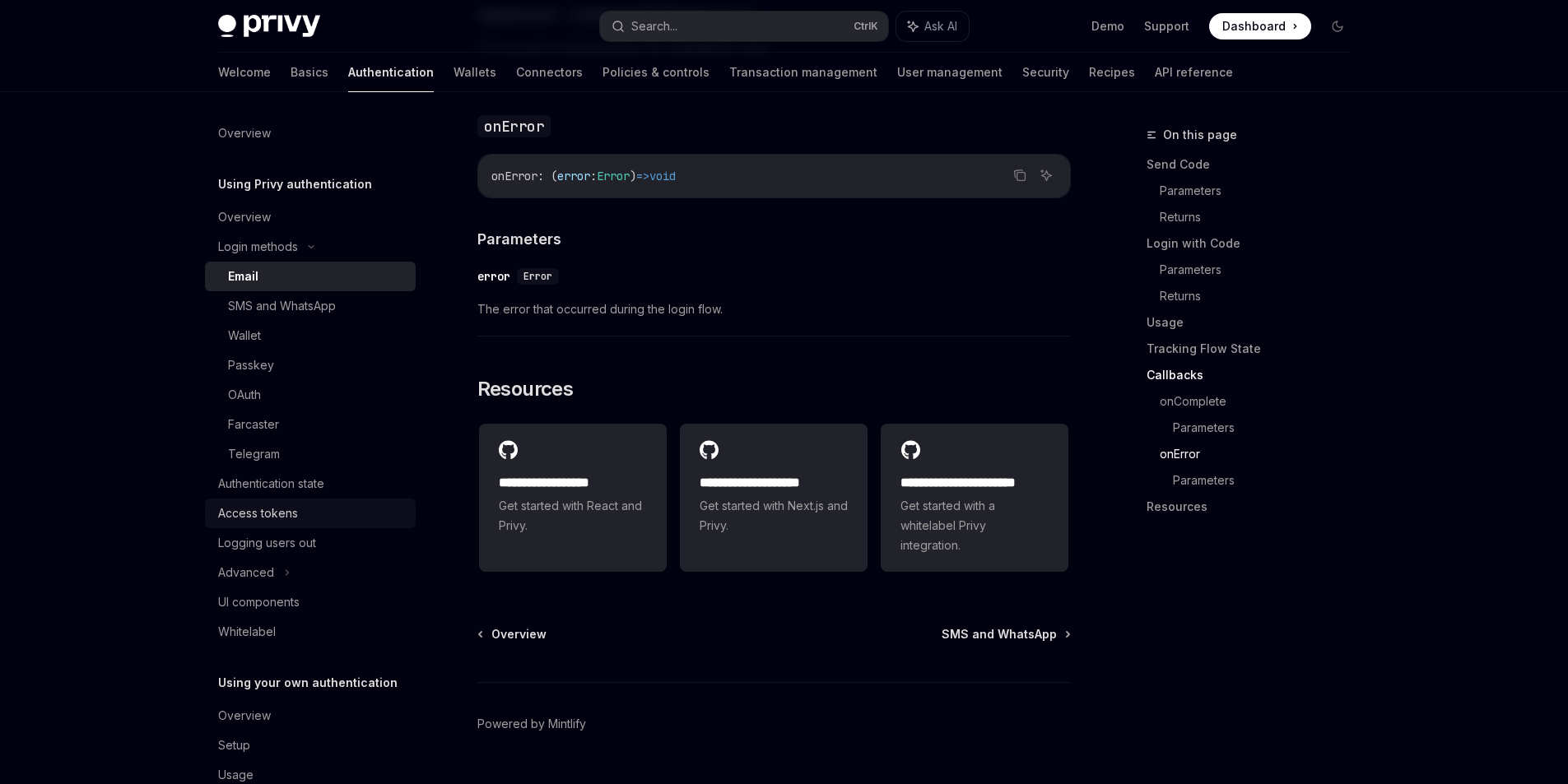
click at [269, 510] on div "Access tokens" at bounding box center [258, 513] width 80 height 20
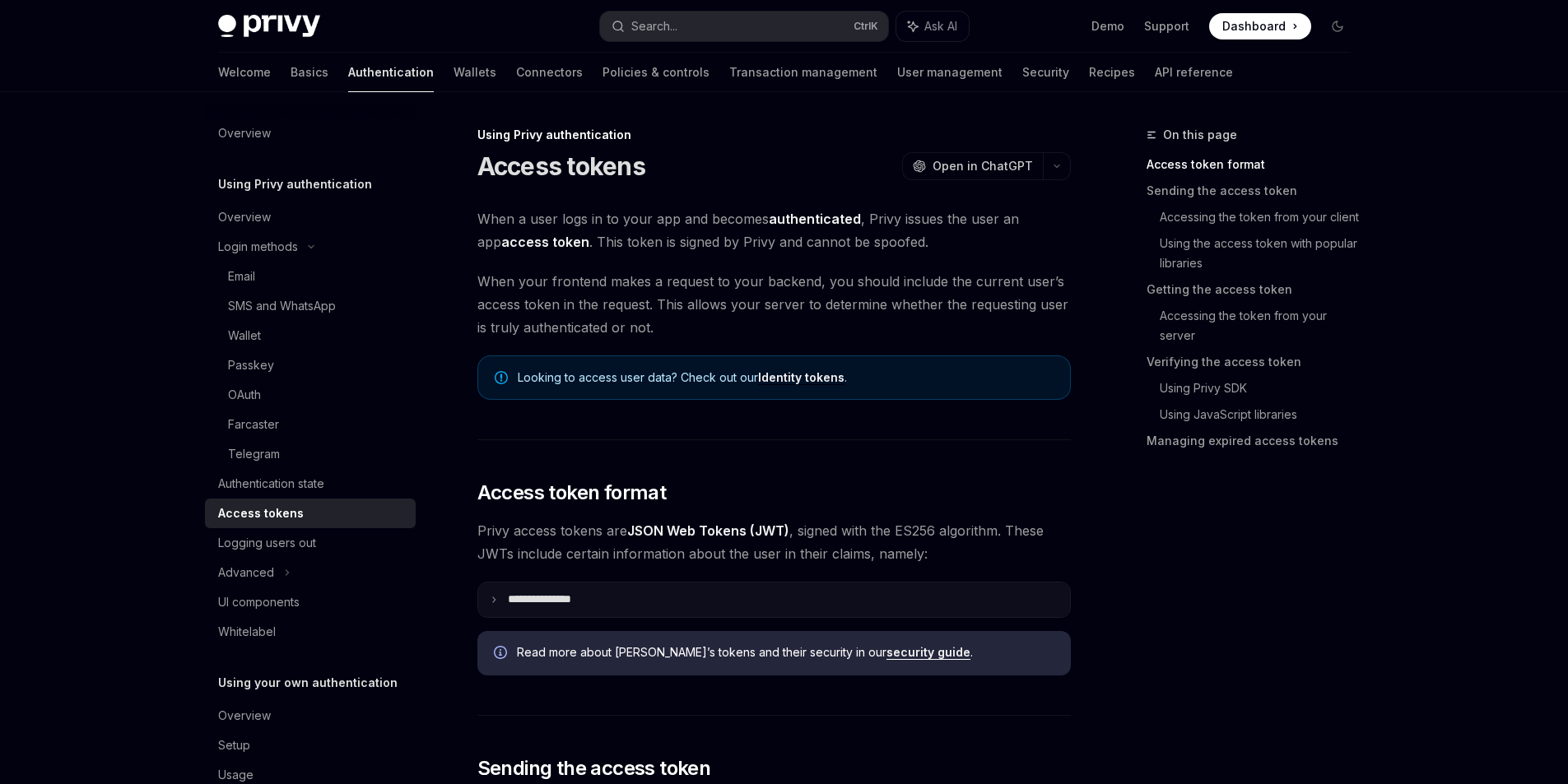
click at [494, 595] on icon at bounding box center [494, 600] width 8 height 8
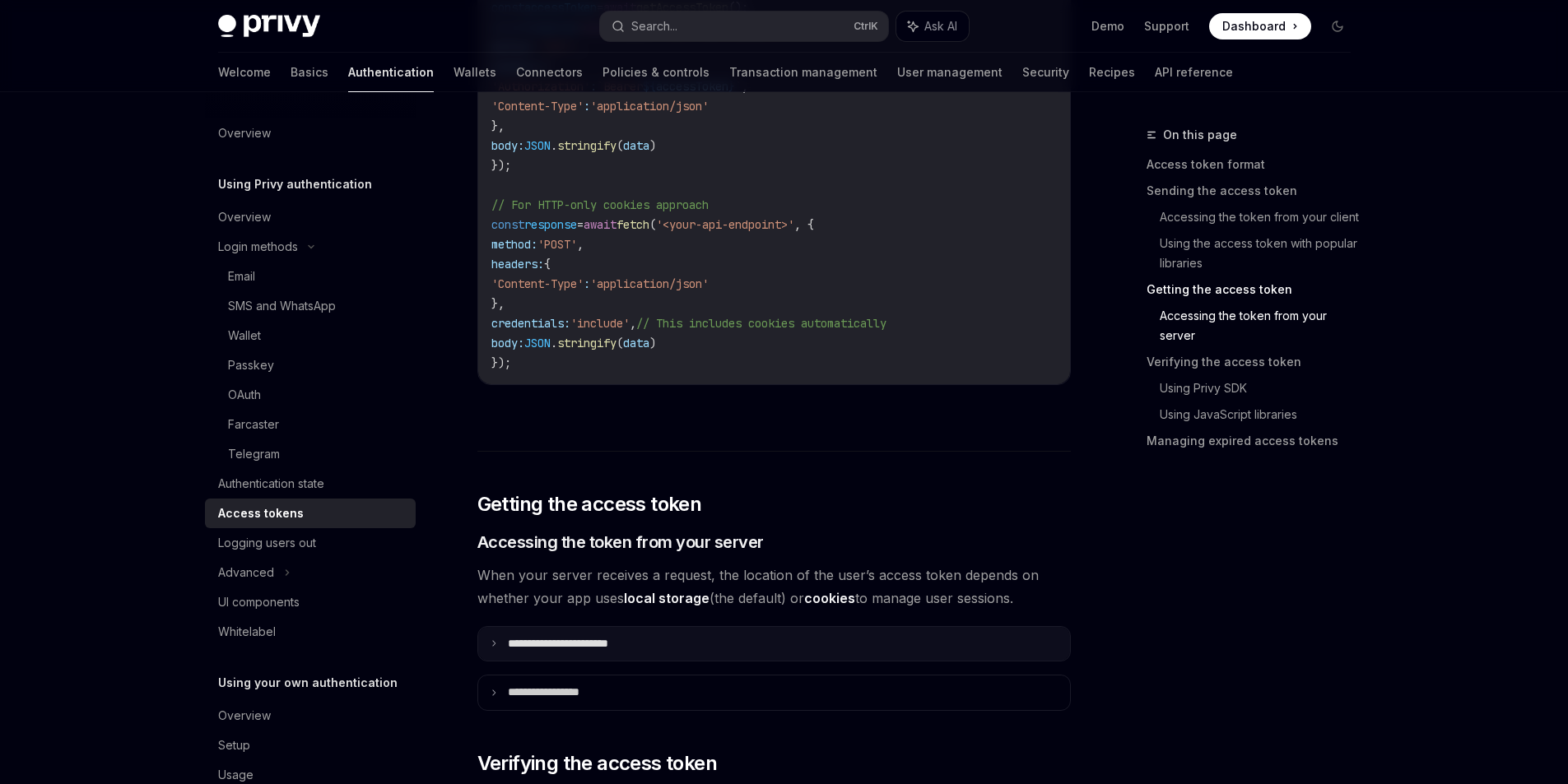
scroll to position [2303, 0]
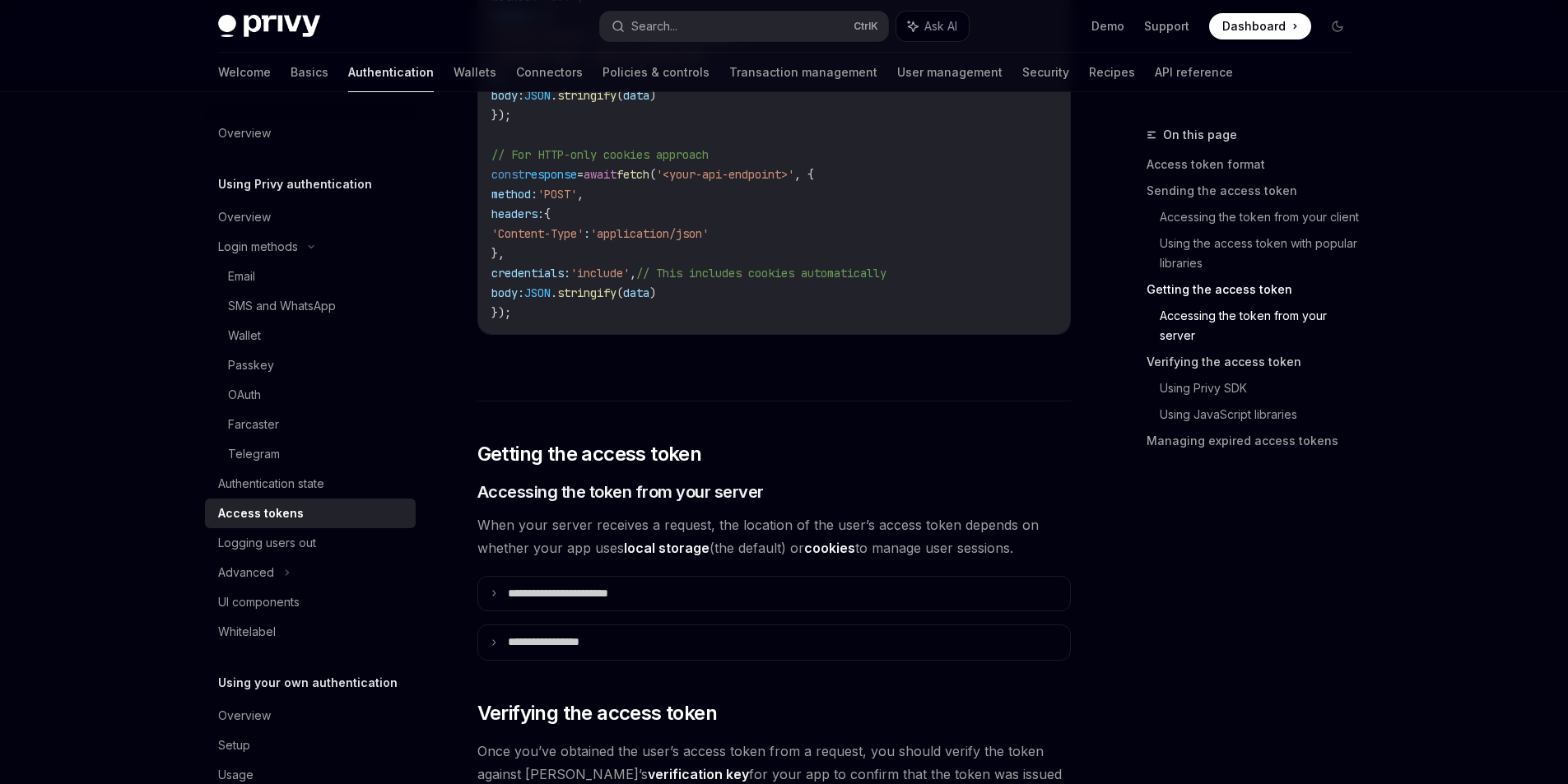
click at [1229, 362] on link "Verifying the access token" at bounding box center [1256, 362] width 218 height 26
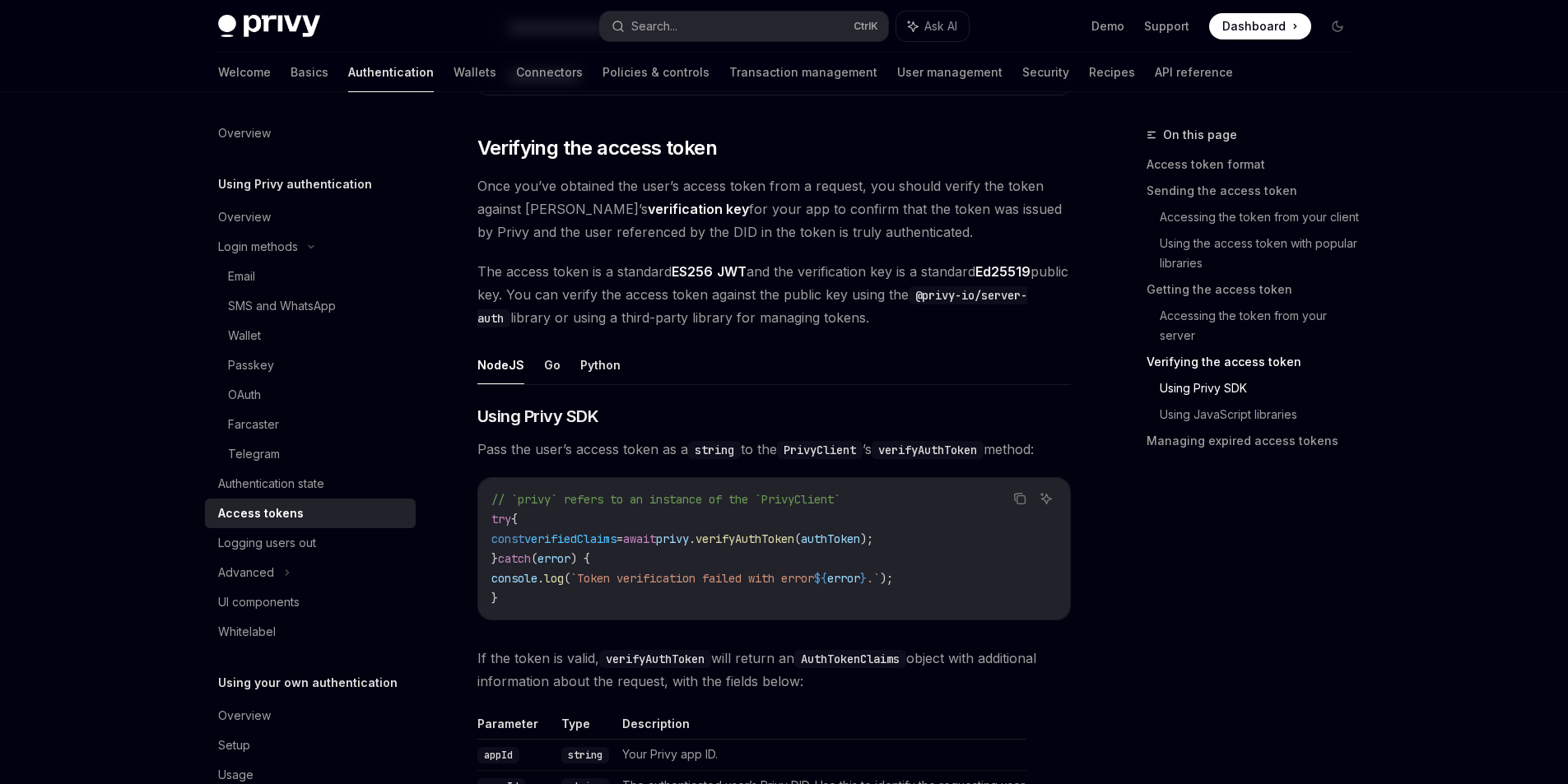
scroll to position [2878, 0]
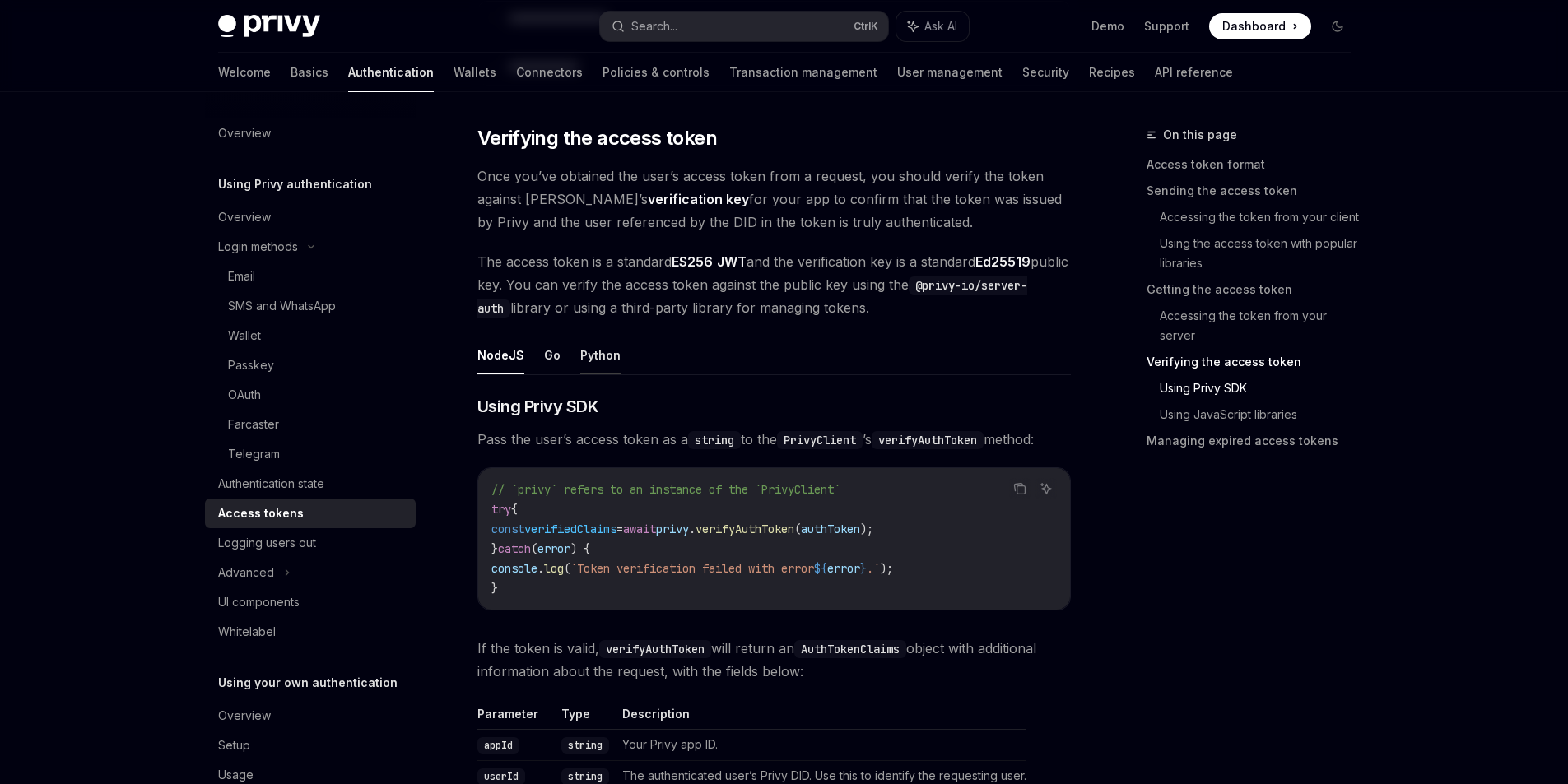
click at [592, 352] on button "Python" at bounding box center [600, 355] width 40 height 39
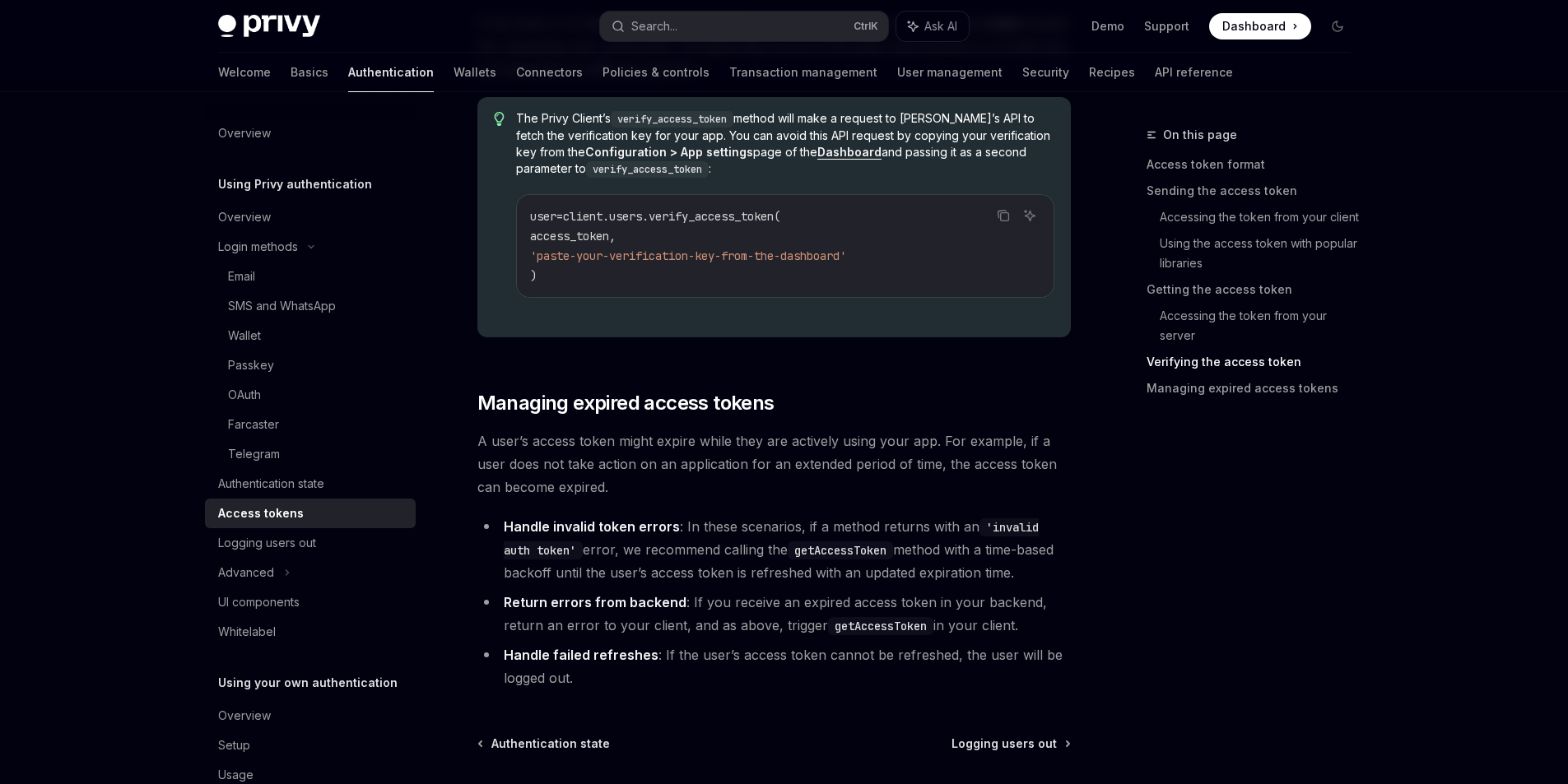
scroll to position [3987, 0]
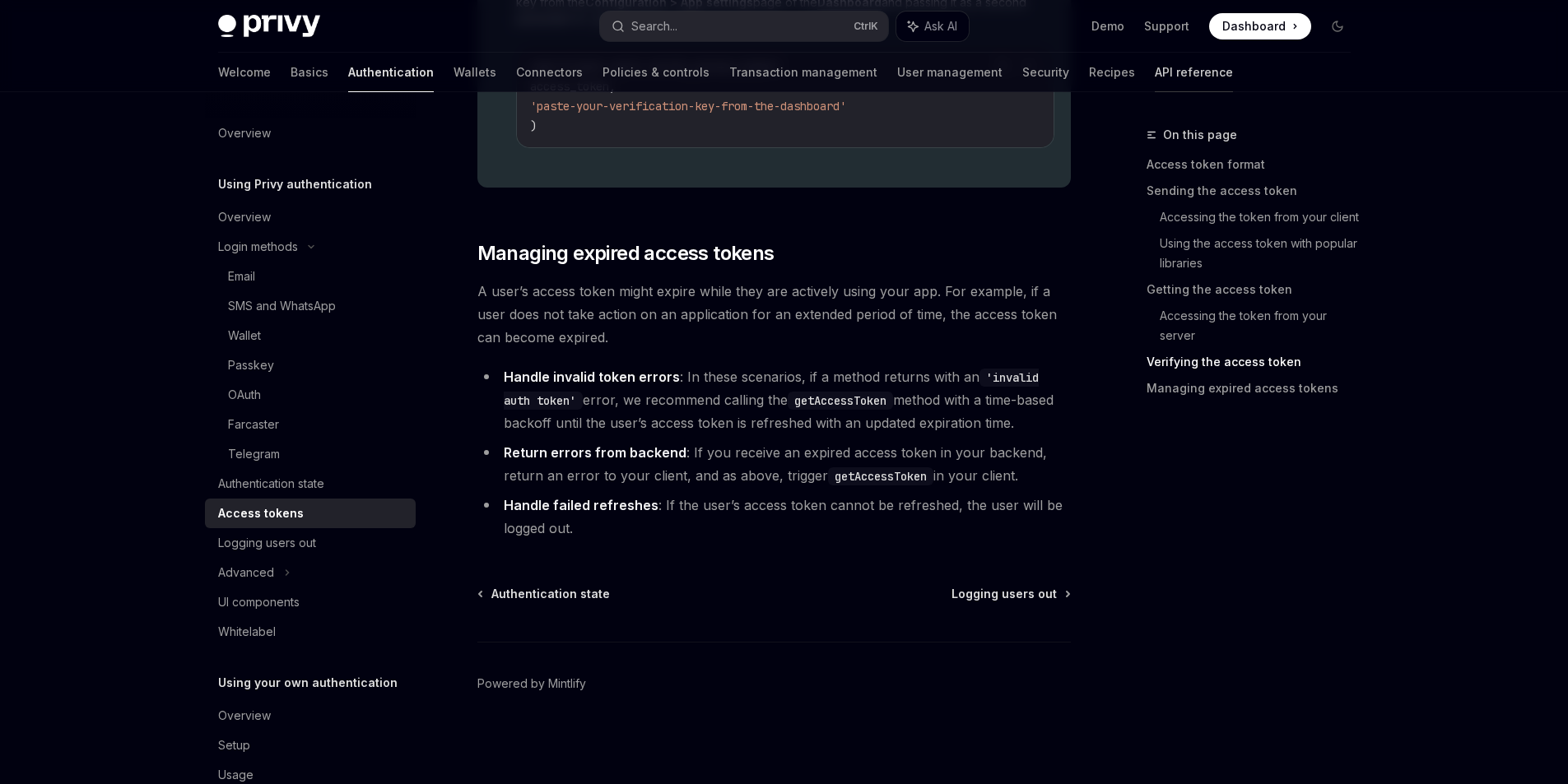
click at [1155, 75] on link "API reference" at bounding box center [1194, 72] width 78 height 40
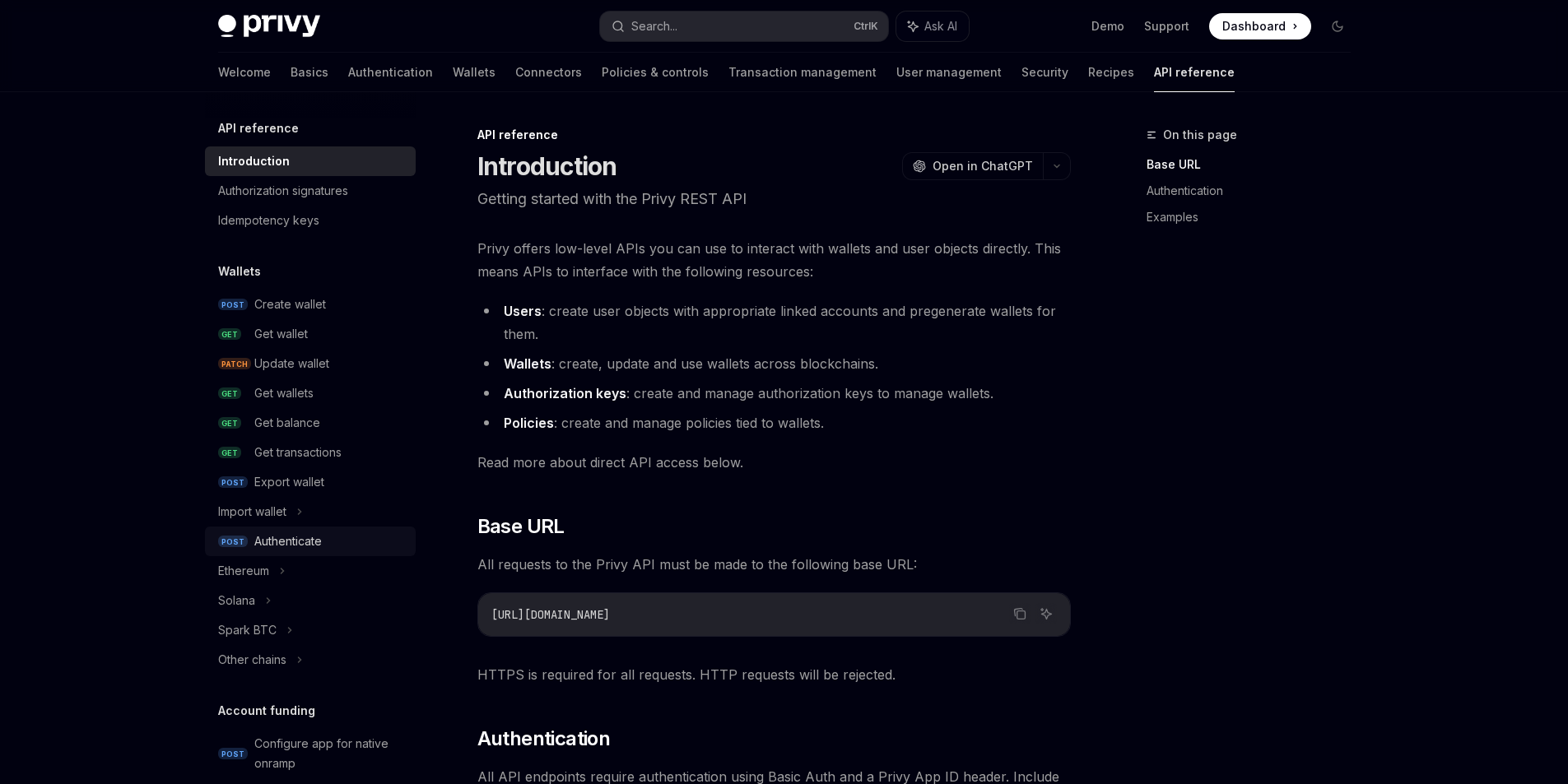
click at [277, 548] on div "Authenticate" at bounding box center [288, 541] width 68 height 20
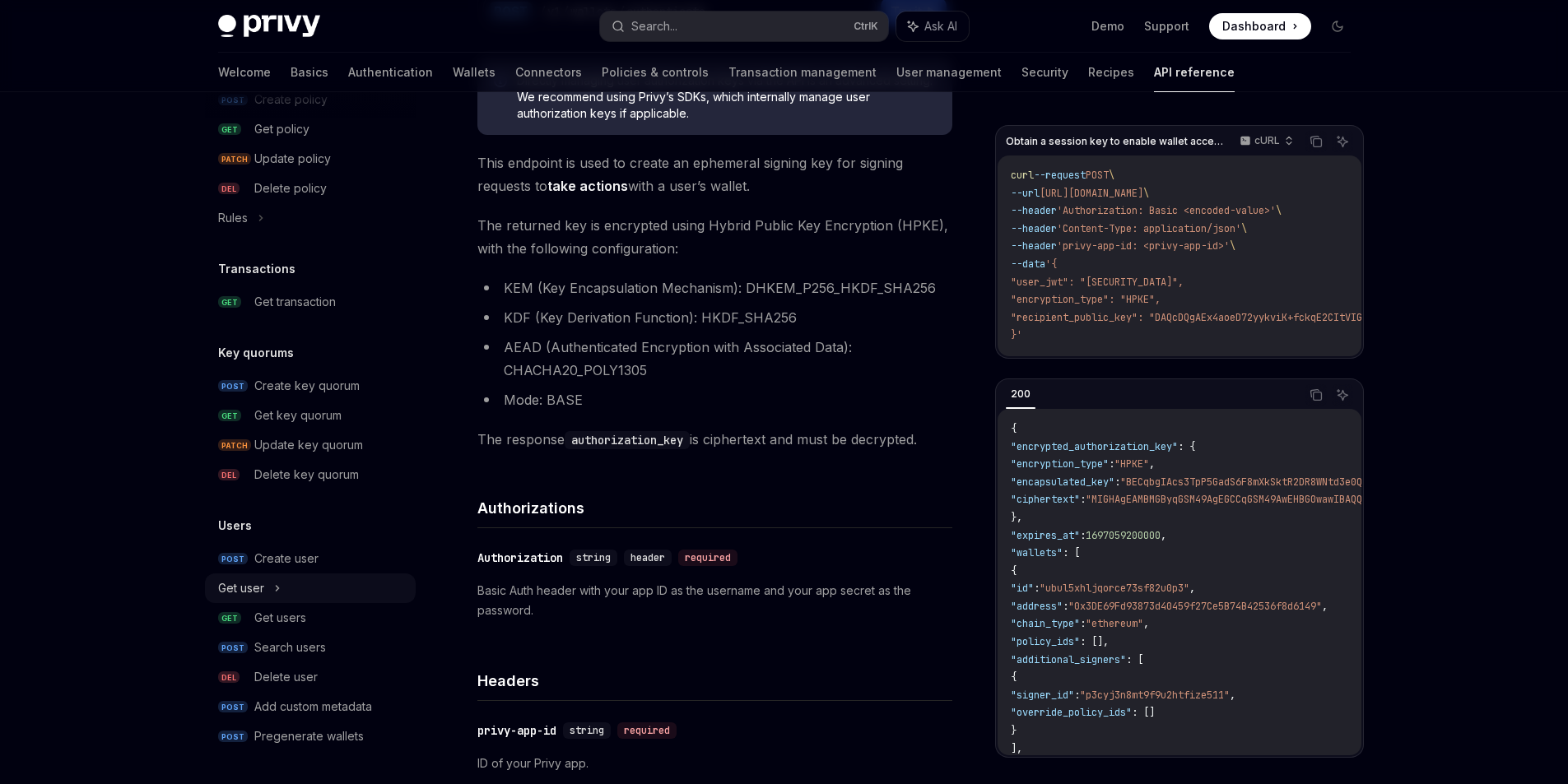
scroll to position [247, 0]
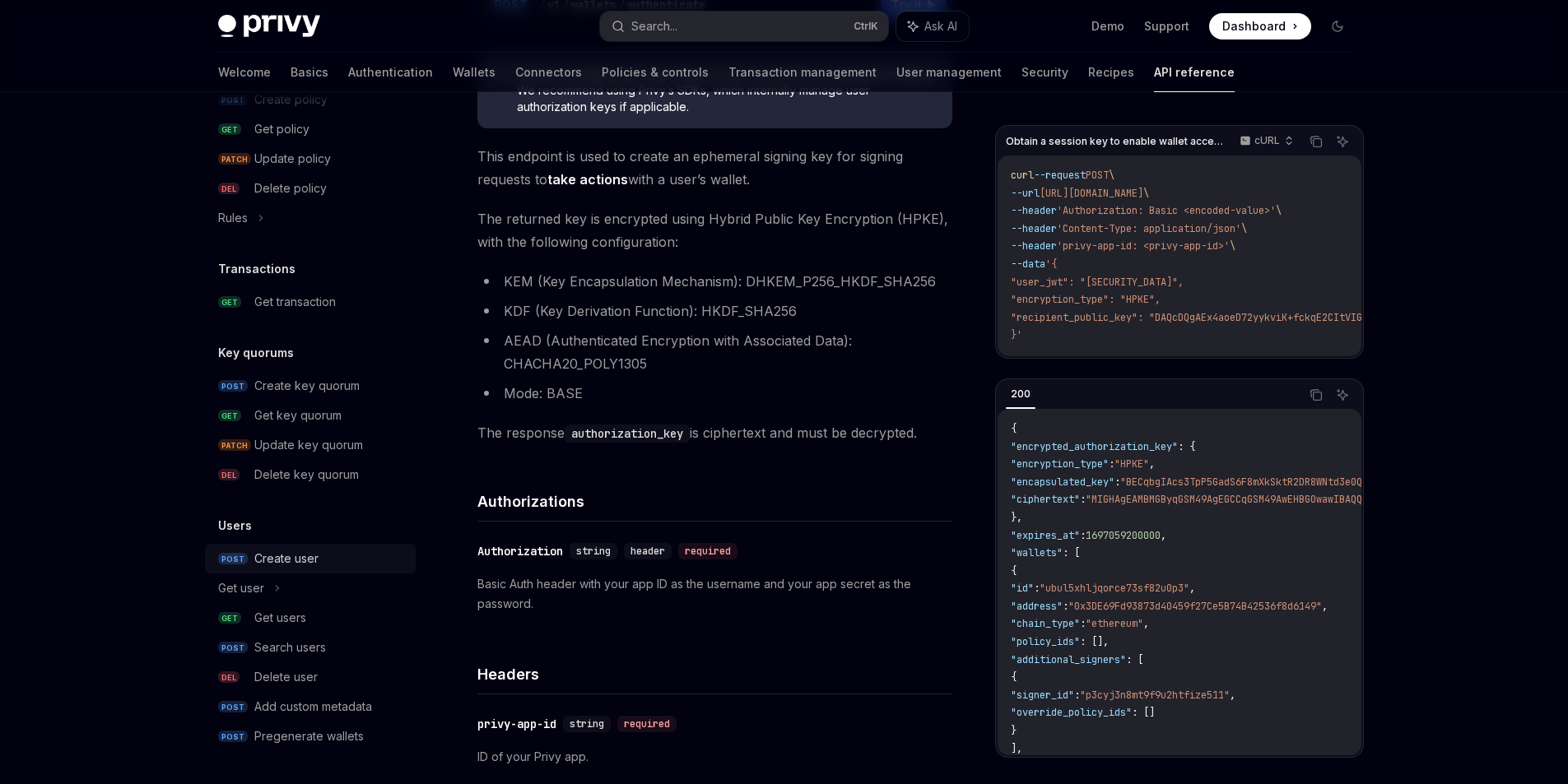
click at [278, 569] on link "POST Create user" at bounding box center [311, 558] width 211 height 30
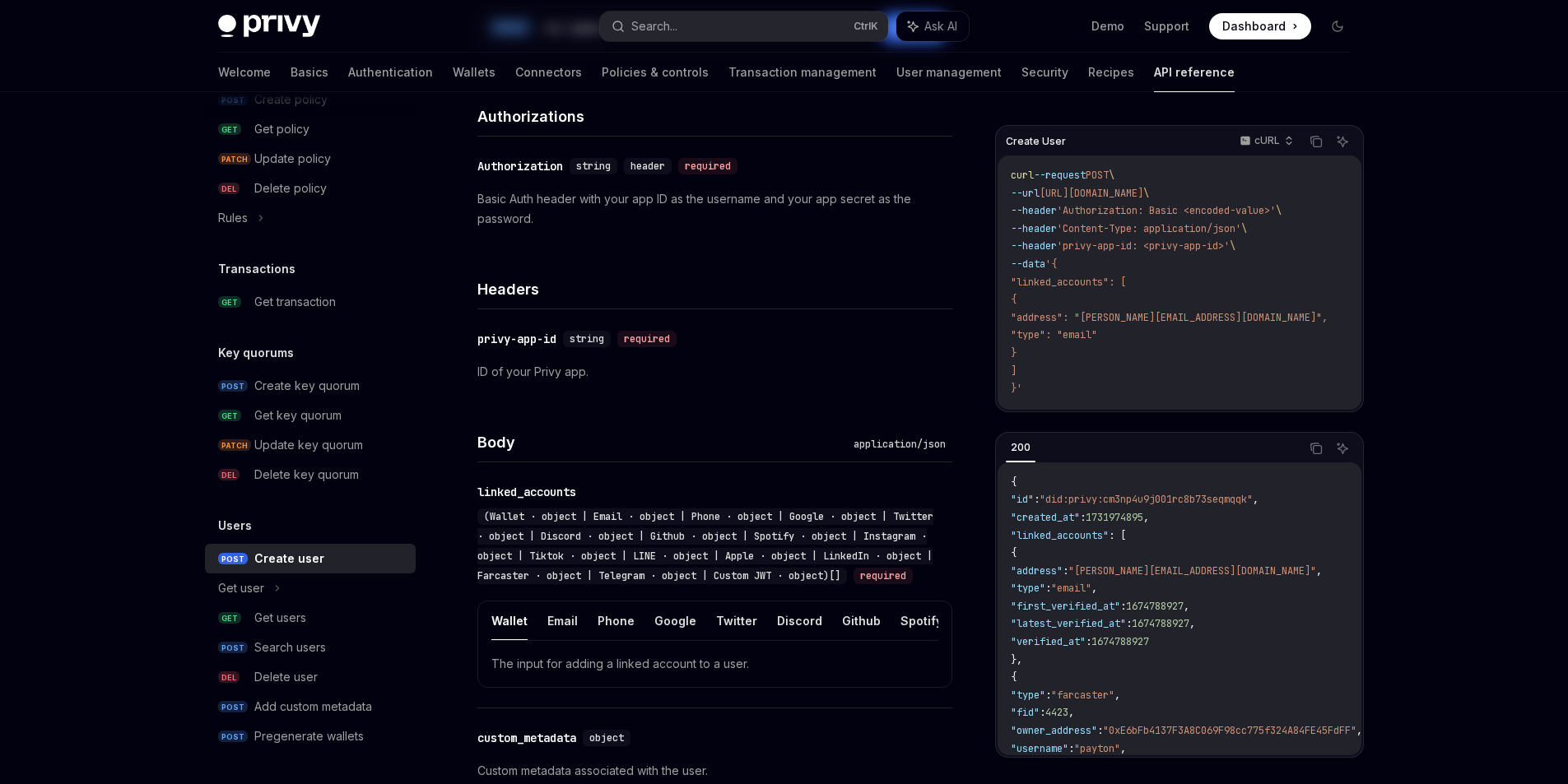
type textarea "*"
